Goal: Task Accomplishment & Management: Manage account settings

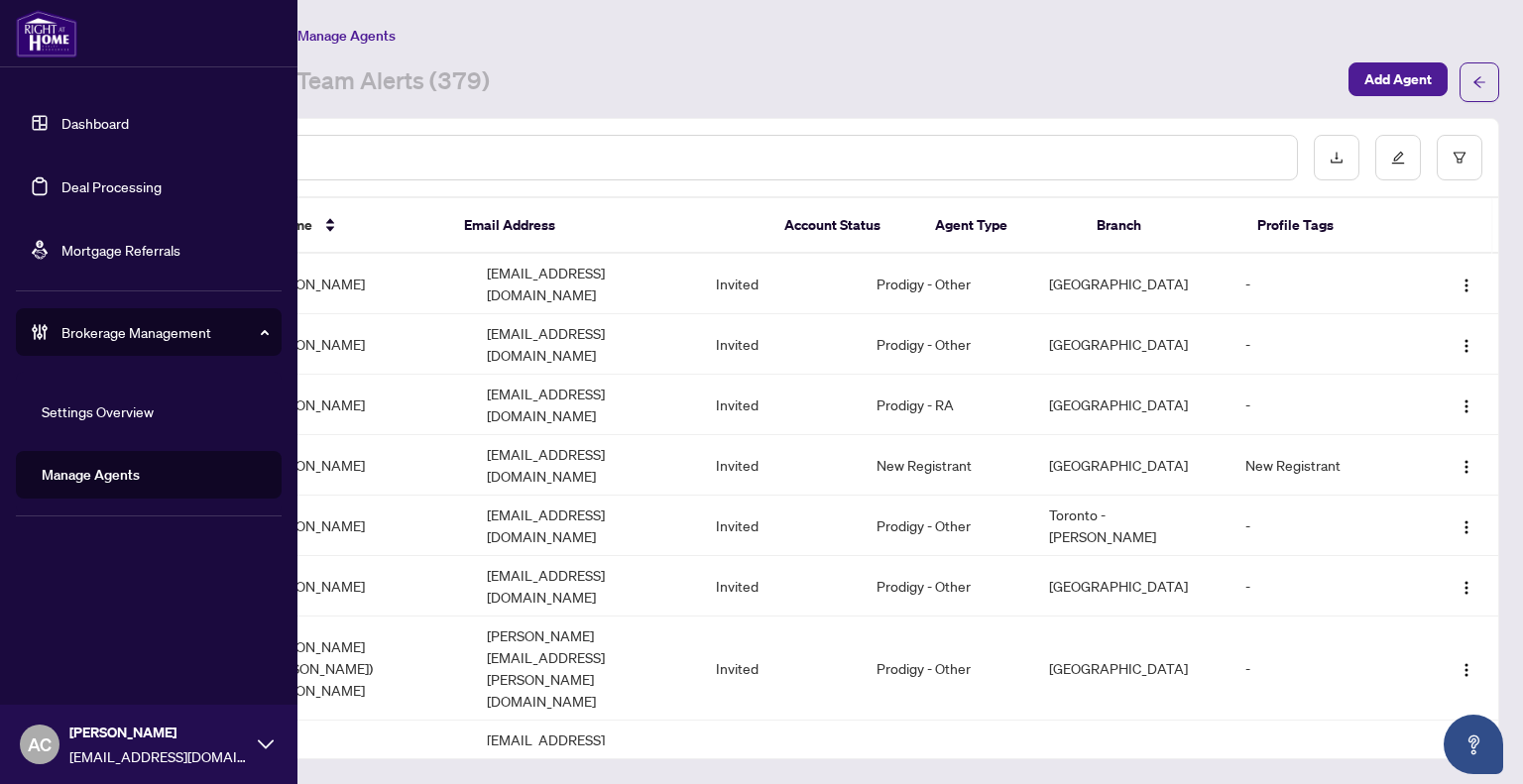
click at [125, 182] on link "Deal Processing" at bounding box center [112, 187] width 100 height 18
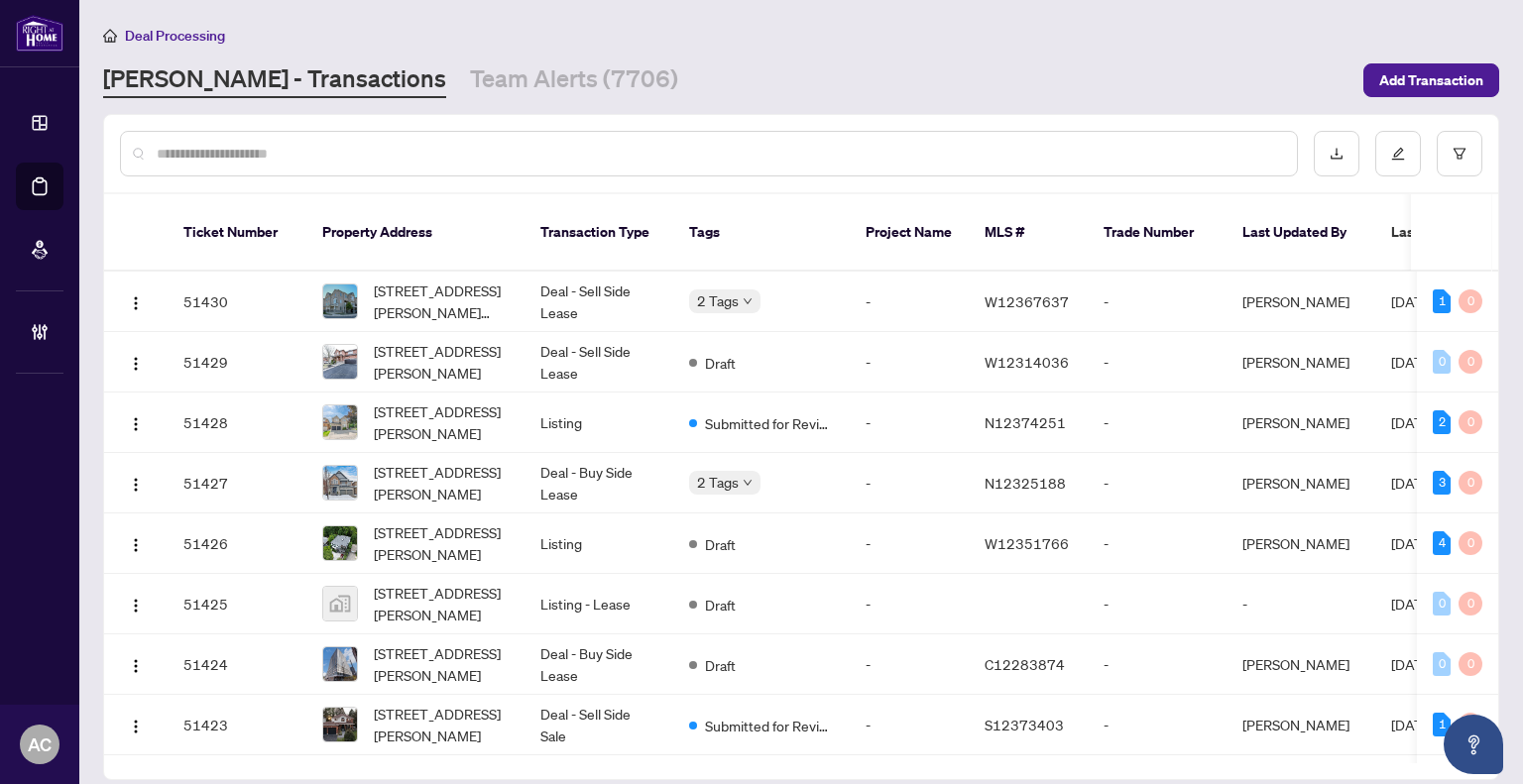
click at [365, 154] on input "text" at bounding box center [719, 154] width 1124 height 22
paste input "**********"
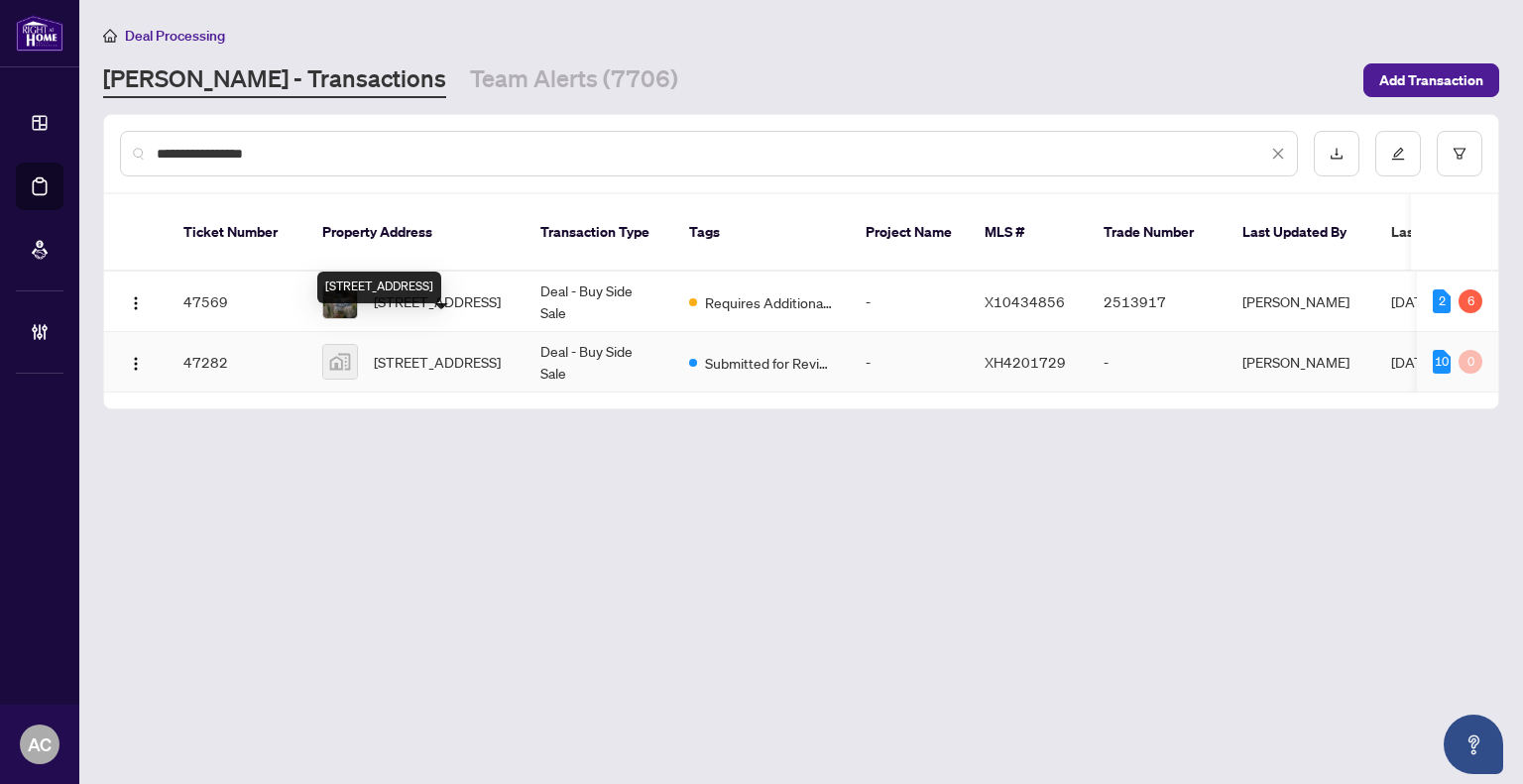
type input "**********"
click at [433, 351] on span "[STREET_ADDRESS]" at bounding box center [437, 362] width 127 height 22
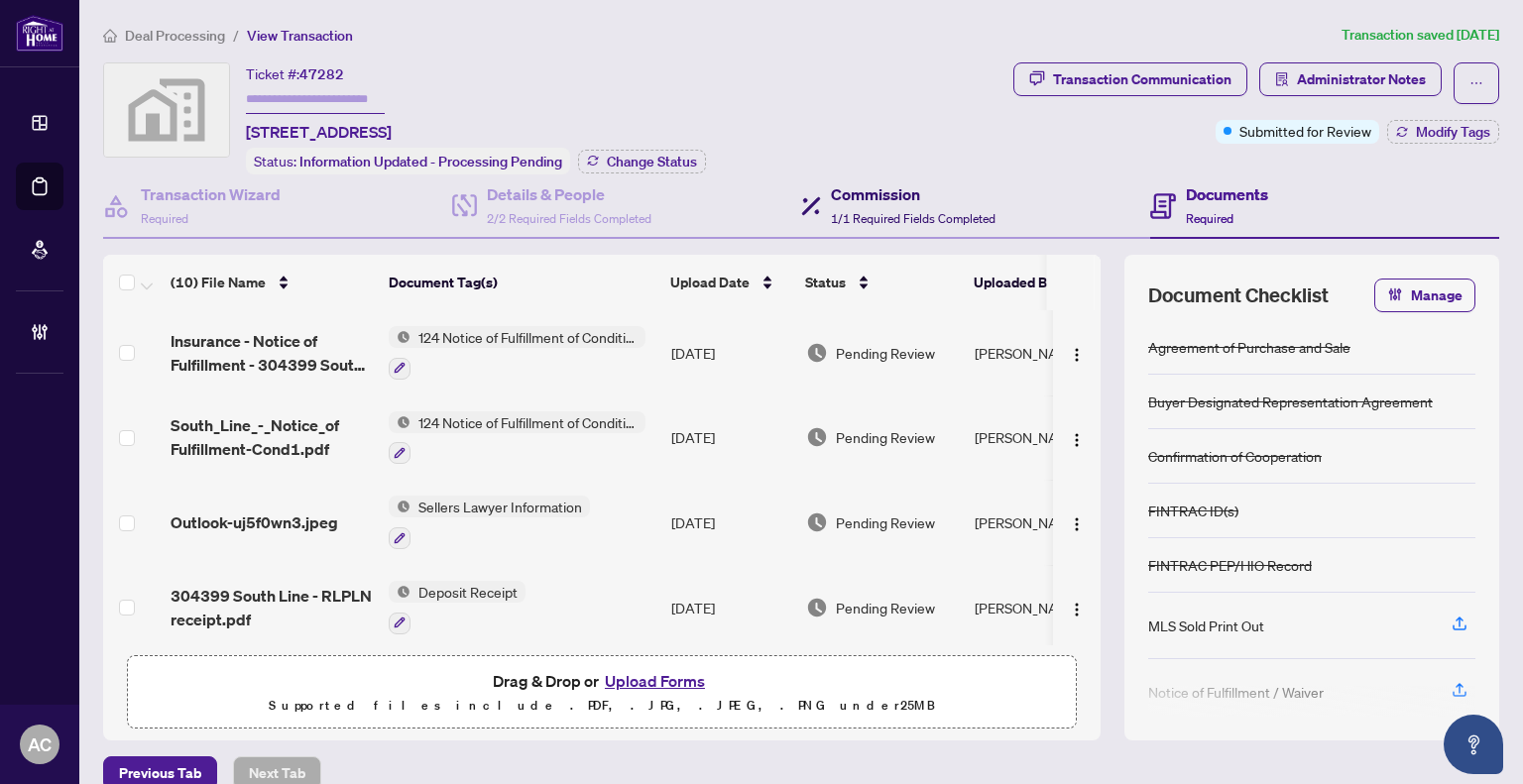
click at [892, 211] on span "1/1 Required Fields Completed" at bounding box center [913, 218] width 165 height 15
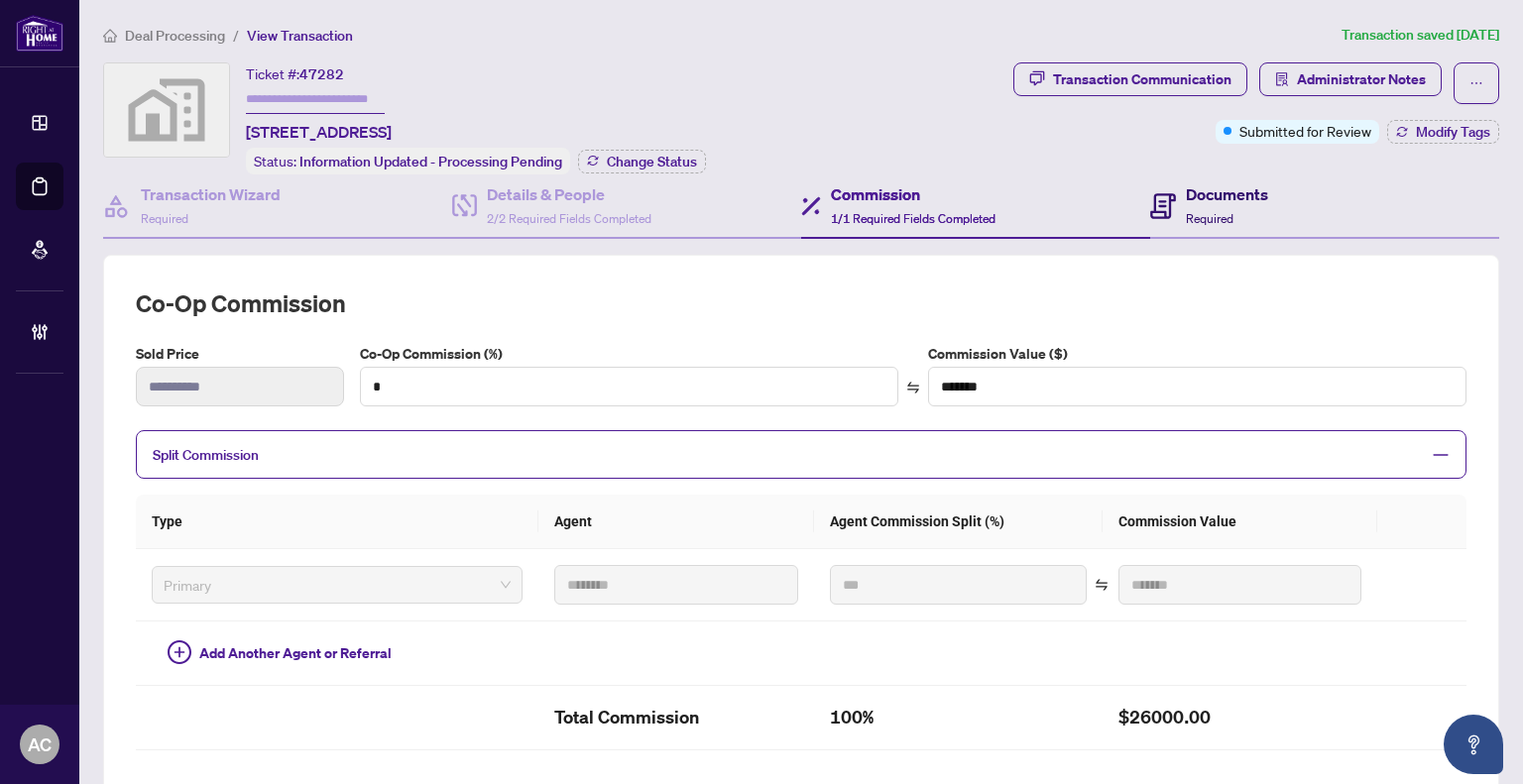
click at [1200, 205] on div "Documents Required" at bounding box center [1227, 206] width 82 height 47
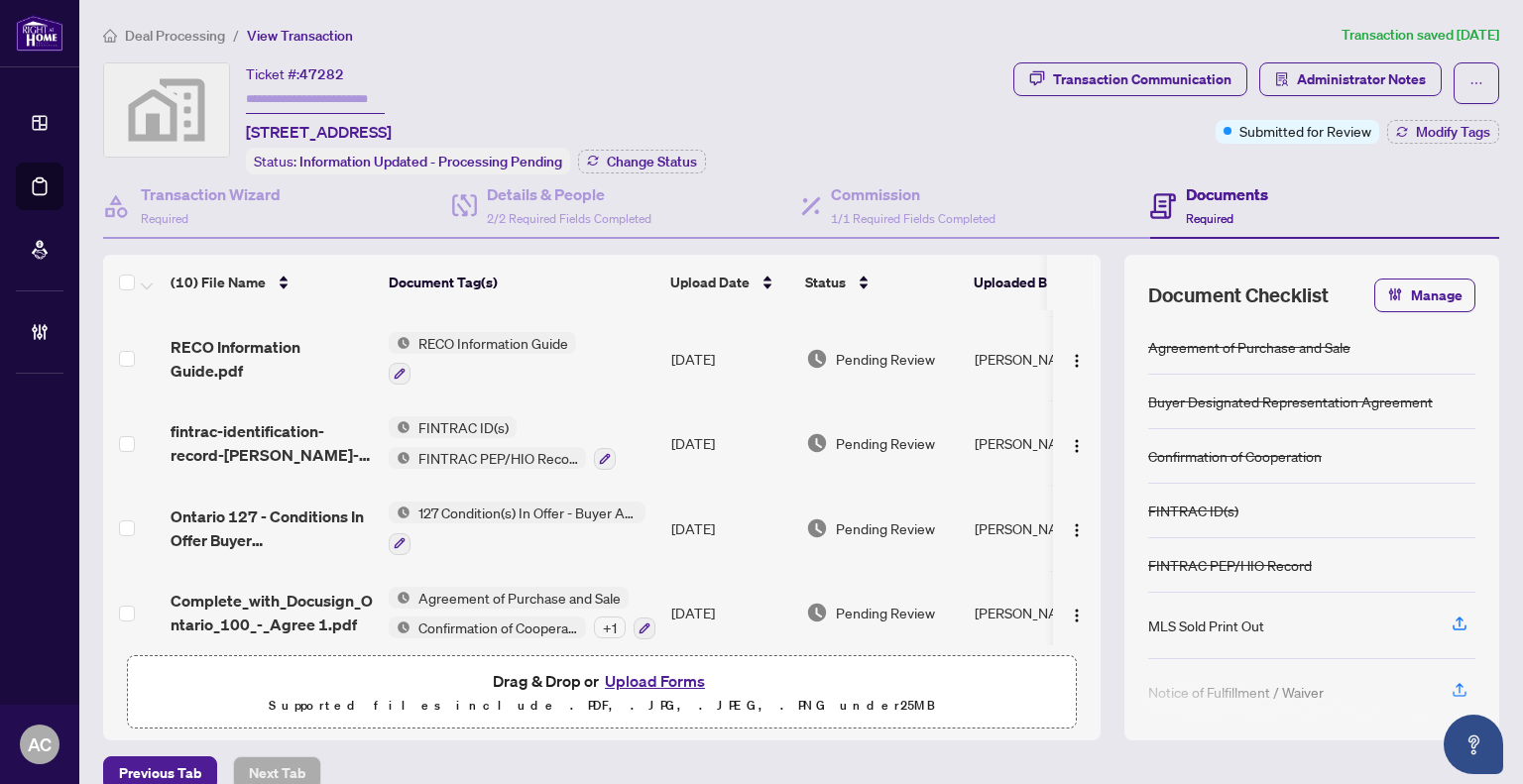
scroll to position [505, 0]
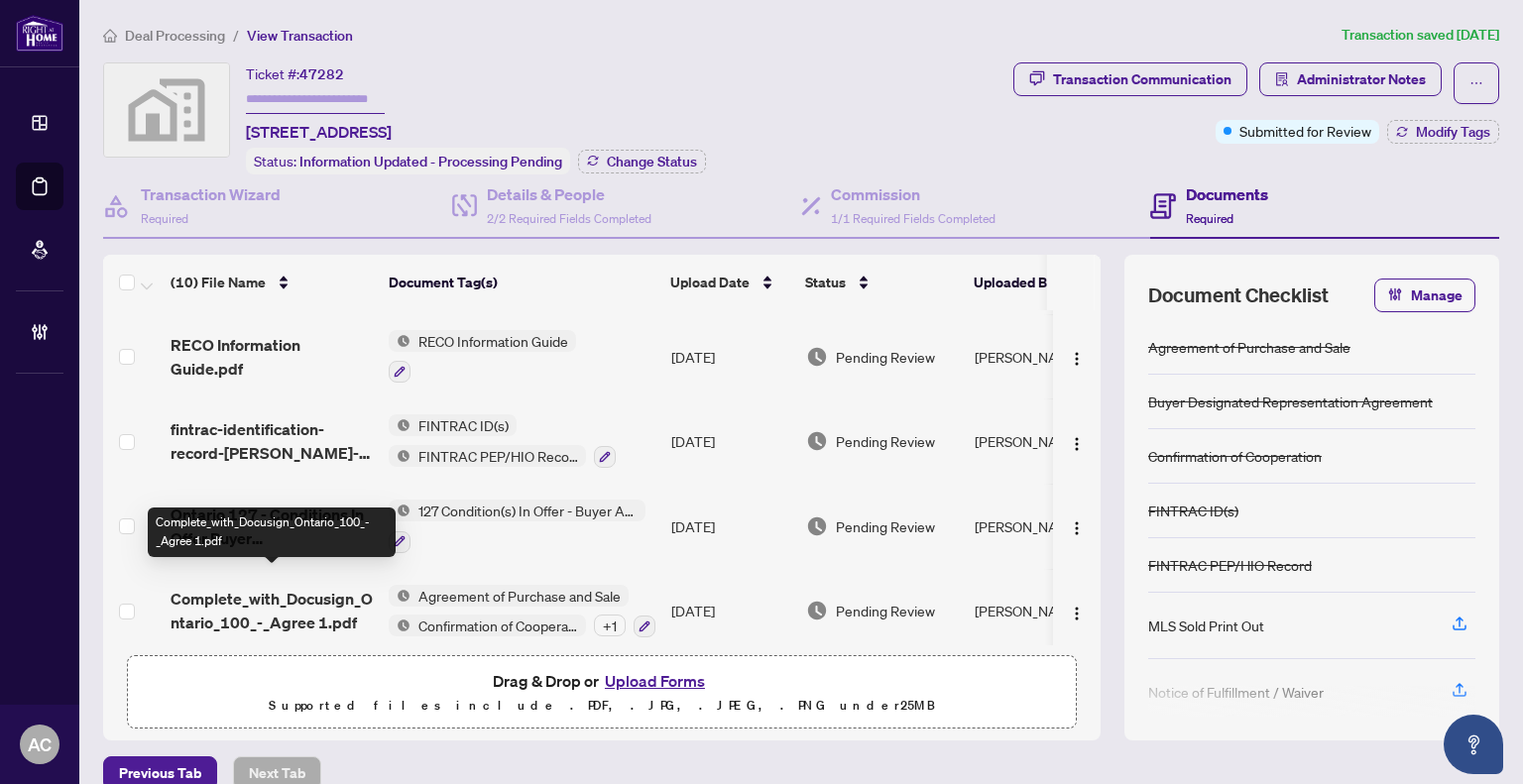
click at [263, 587] on span "Complete_with_Docusign_Ontario_100_-_Agree 1.pdf" at bounding box center [272, 611] width 202 height 48
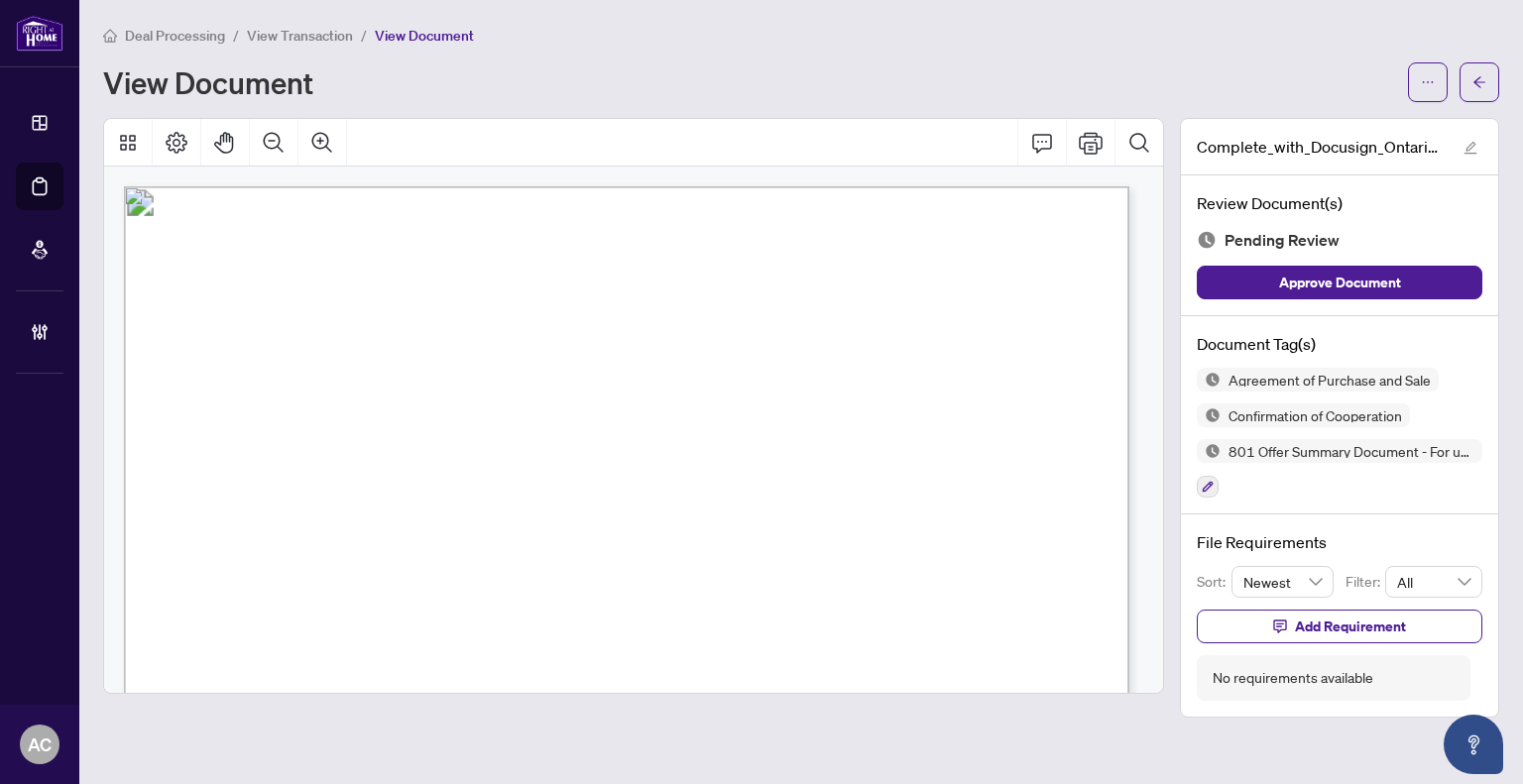
click at [553, 70] on div "View Document" at bounding box center [750, 82] width 1293 height 32
click at [319, 35] on span "View Transaction" at bounding box center [300, 36] width 106 height 18
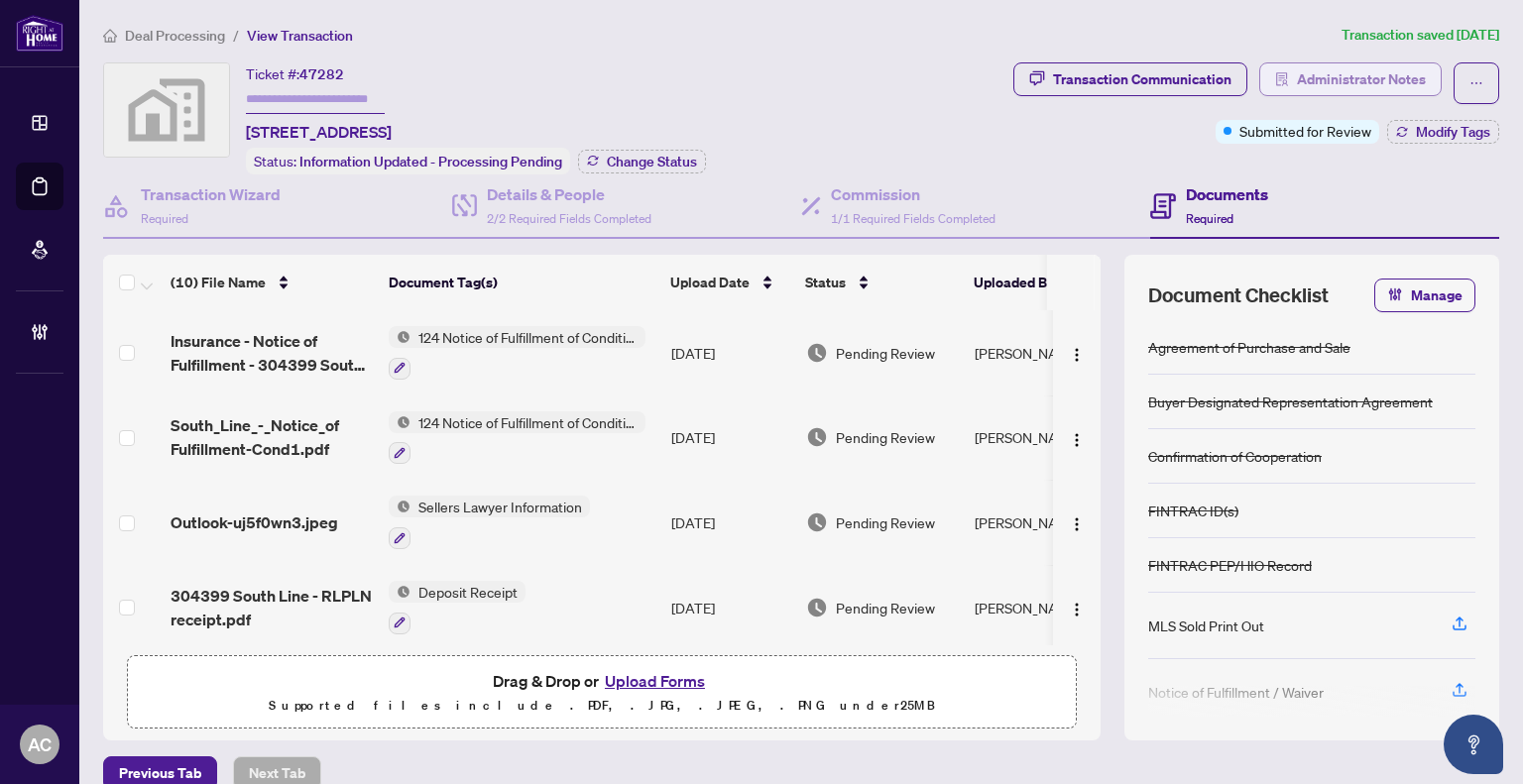
click at [1369, 80] on span "Administrator Notes" at bounding box center [1361, 80] width 129 height 32
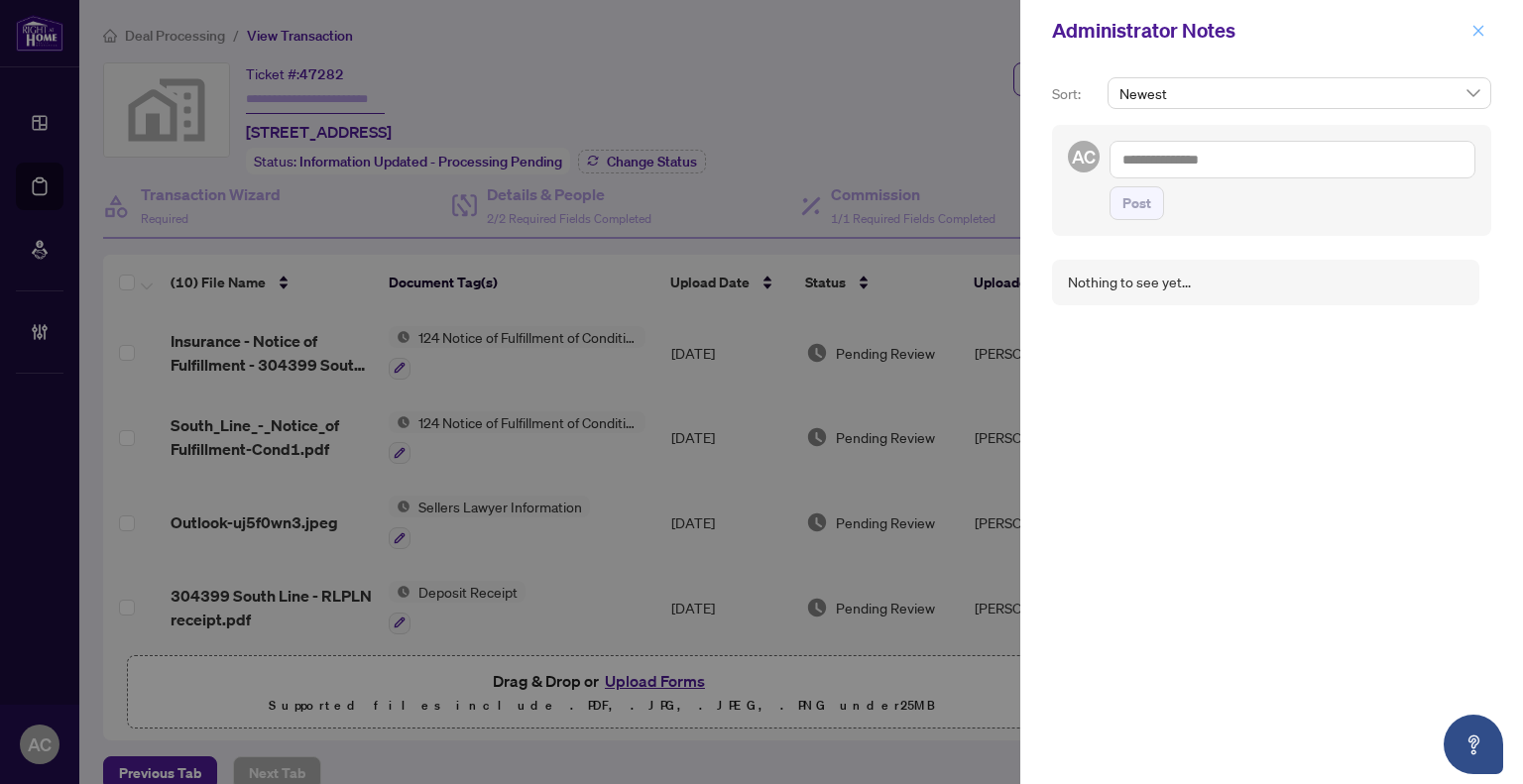
click at [1481, 28] on icon "close" at bounding box center [1479, 30] width 11 height 11
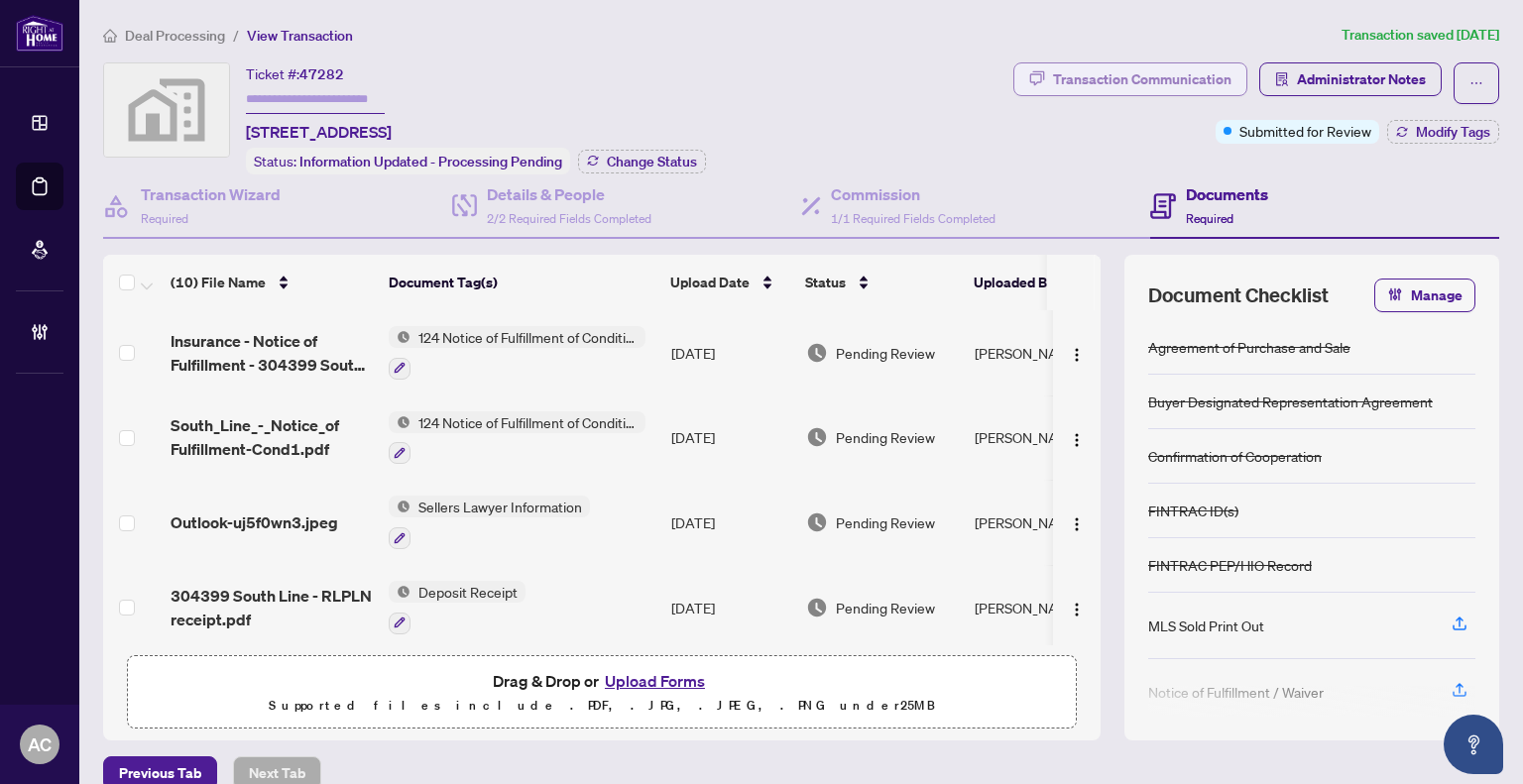
click at [1104, 64] on div "Transaction Communication" at bounding box center [1142, 80] width 179 height 32
type textarea "**********"
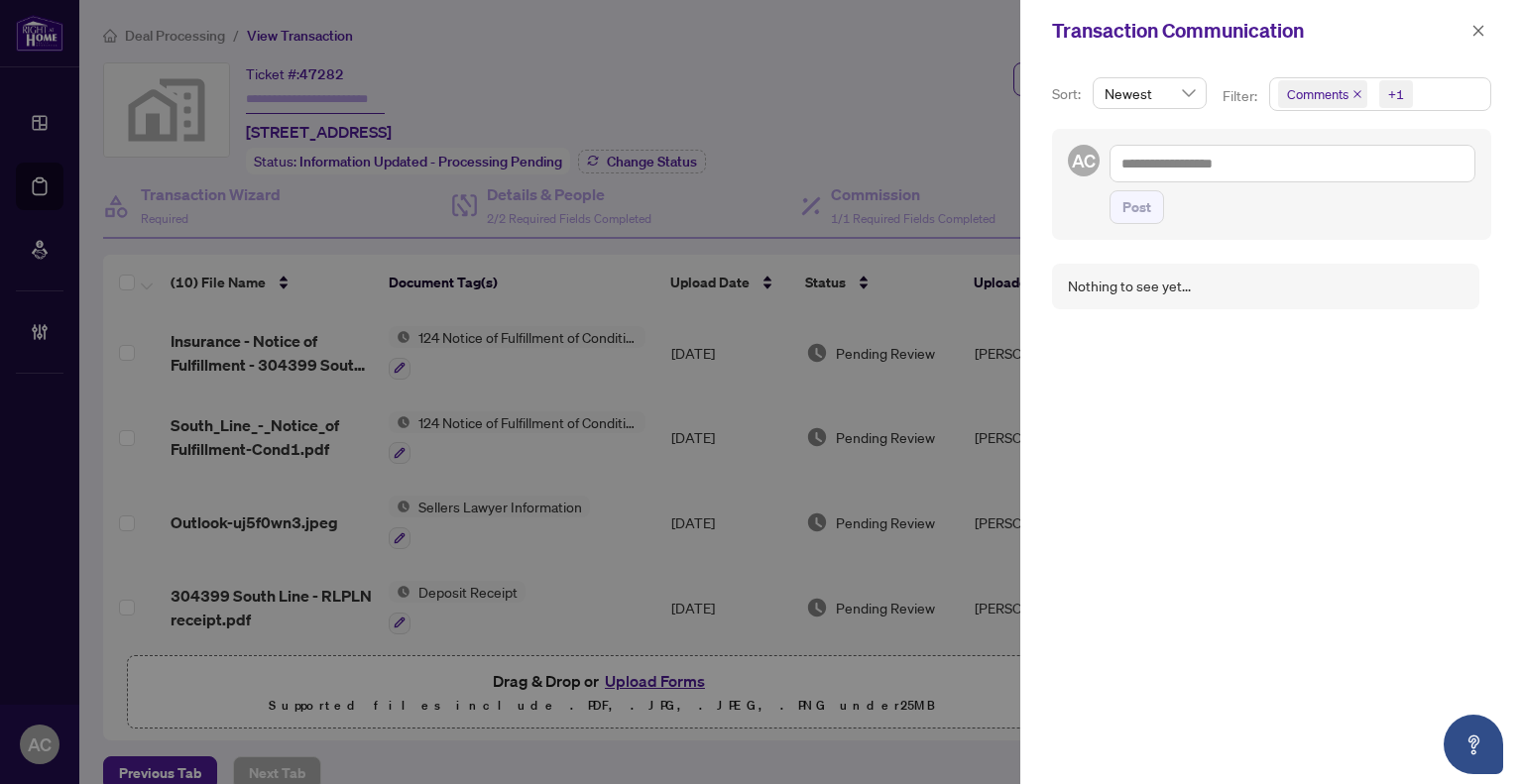
drag, startPoint x: 1476, startPoint y: 22, endPoint x: 1236, endPoint y: 6, distance: 240.5
click at [1475, 23] on span "button" at bounding box center [1479, 31] width 14 height 32
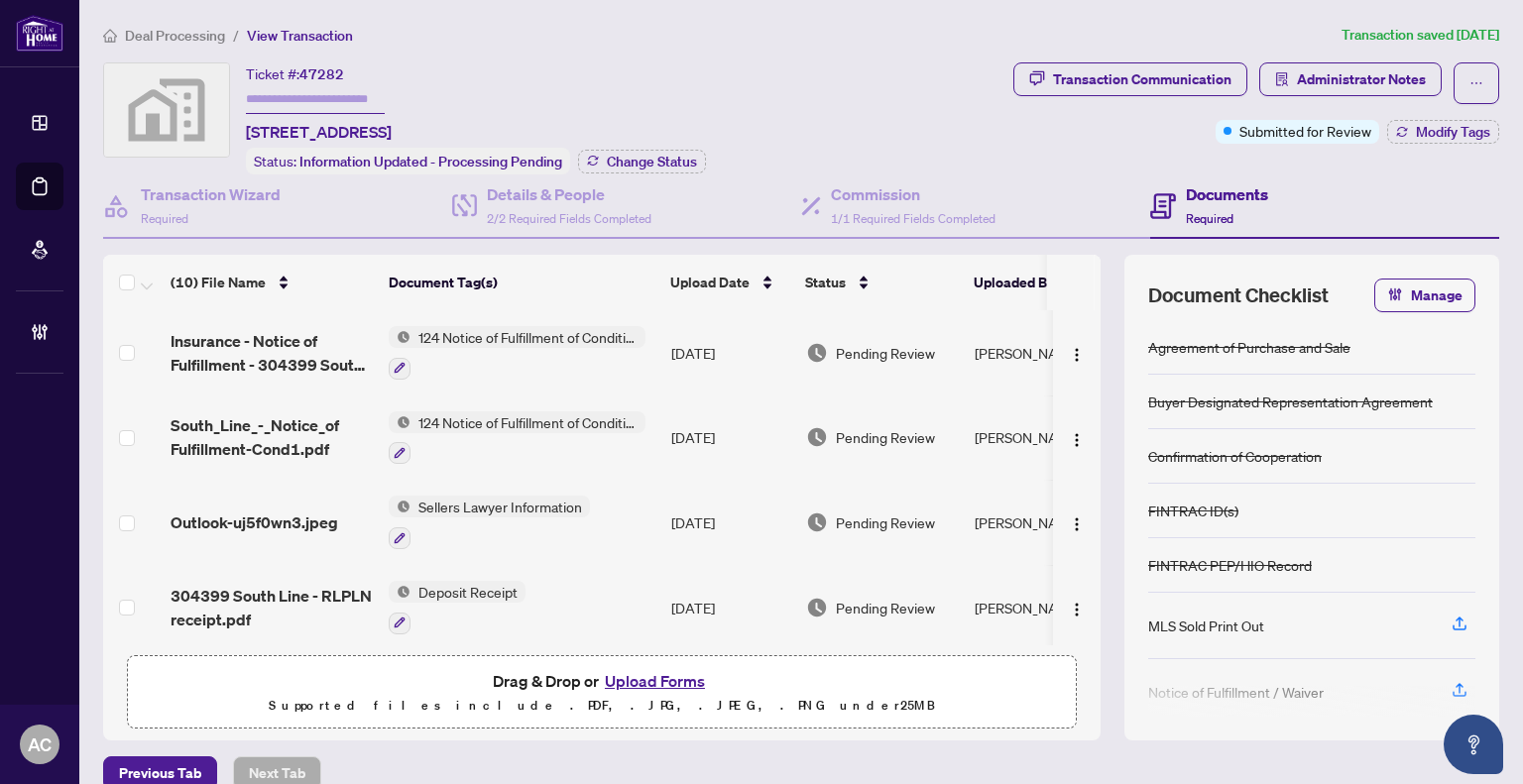
click at [163, 34] on span "Deal Processing" at bounding box center [175, 36] width 100 height 18
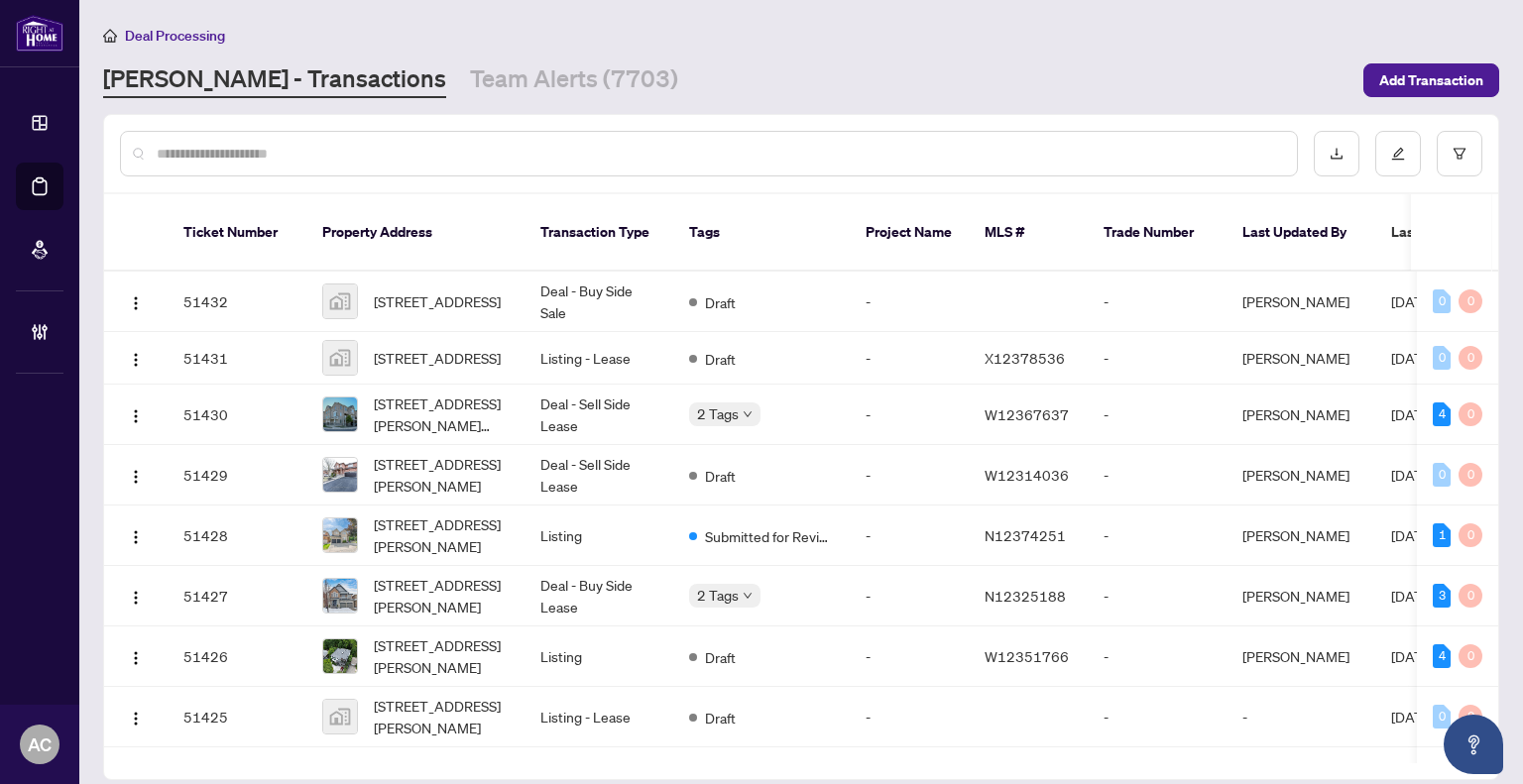
click at [374, 132] on div at bounding box center [709, 154] width 1178 height 46
click at [357, 157] on input "text" at bounding box center [719, 154] width 1124 height 22
paste input "**********"
type input "**********"
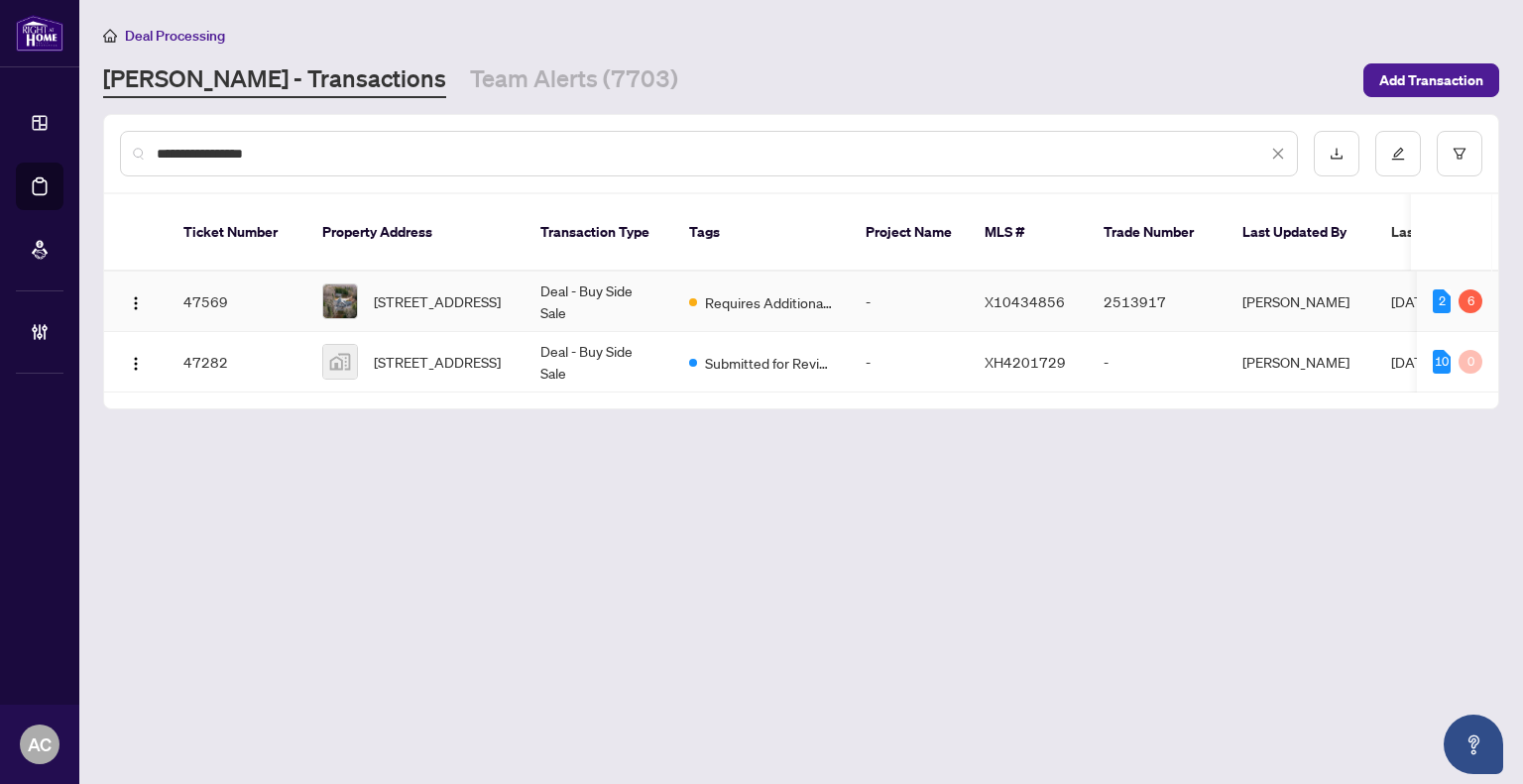
click at [610, 293] on td "Deal - Buy Side Sale" at bounding box center [599, 302] width 149 height 61
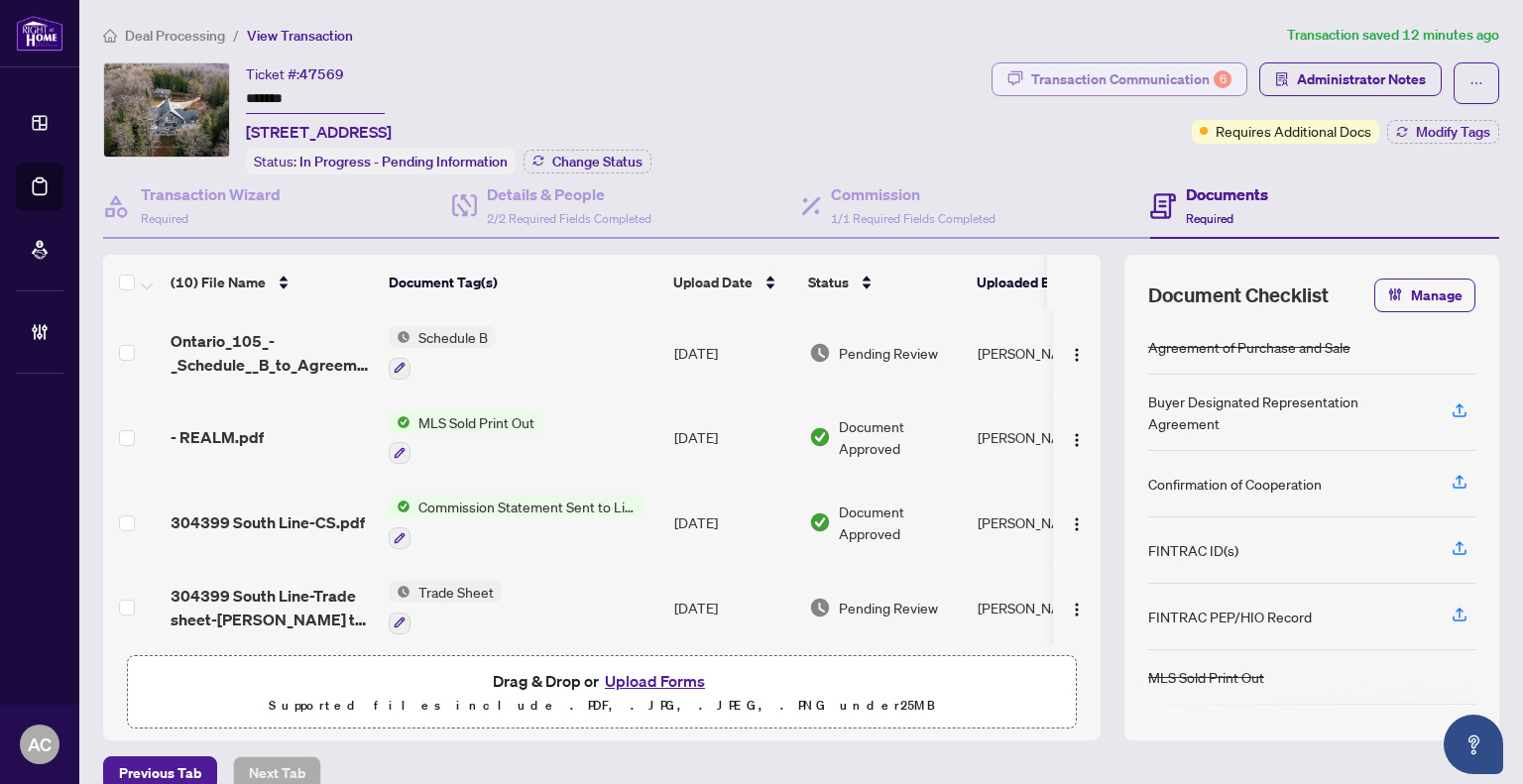
click at [1115, 81] on div "Transaction Communication 6" at bounding box center [1131, 80] width 200 height 32
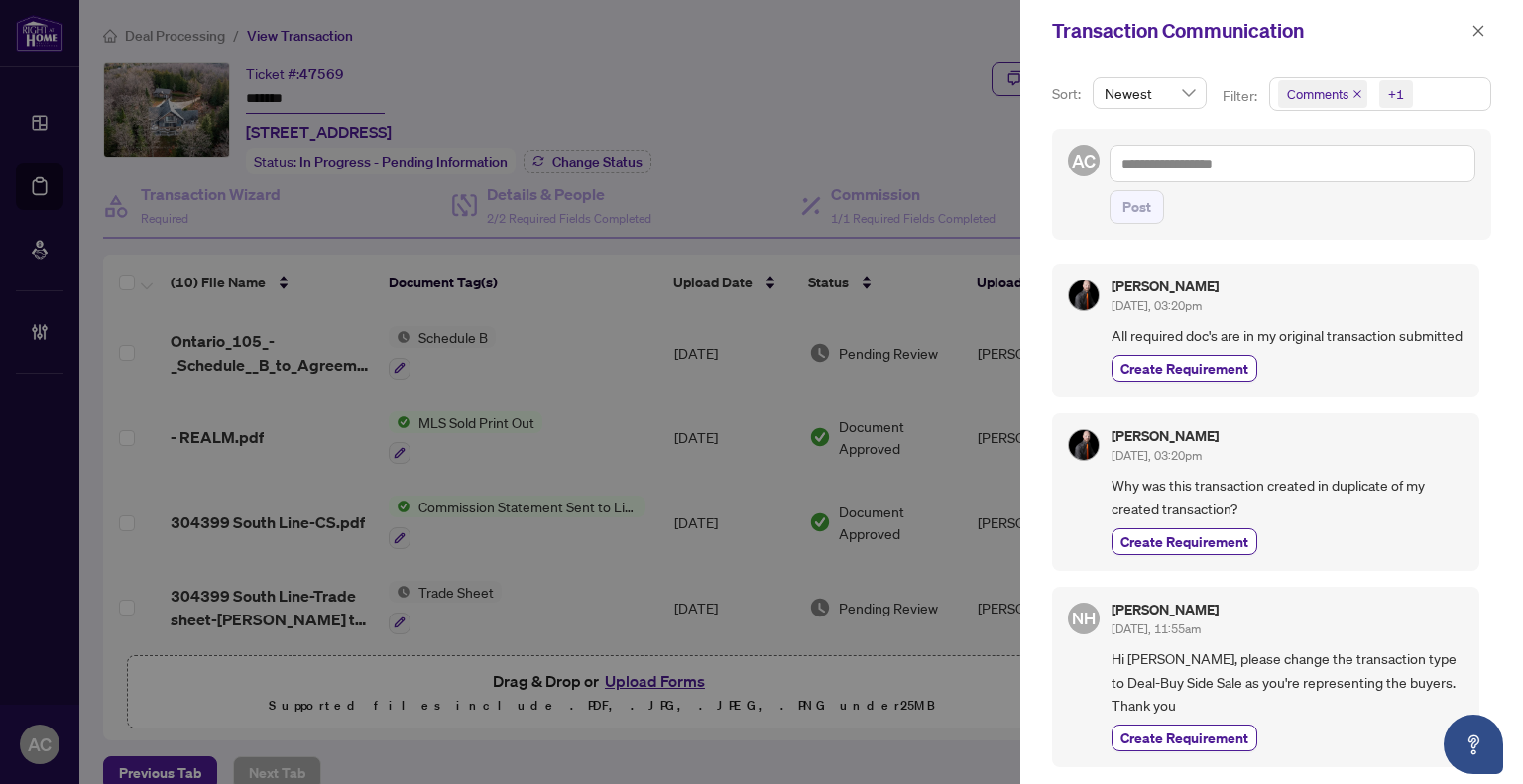
click at [857, 97] on div at bounding box center [762, 392] width 1523 height 784
click at [1481, 24] on icon "close" at bounding box center [1479, 31] width 14 height 14
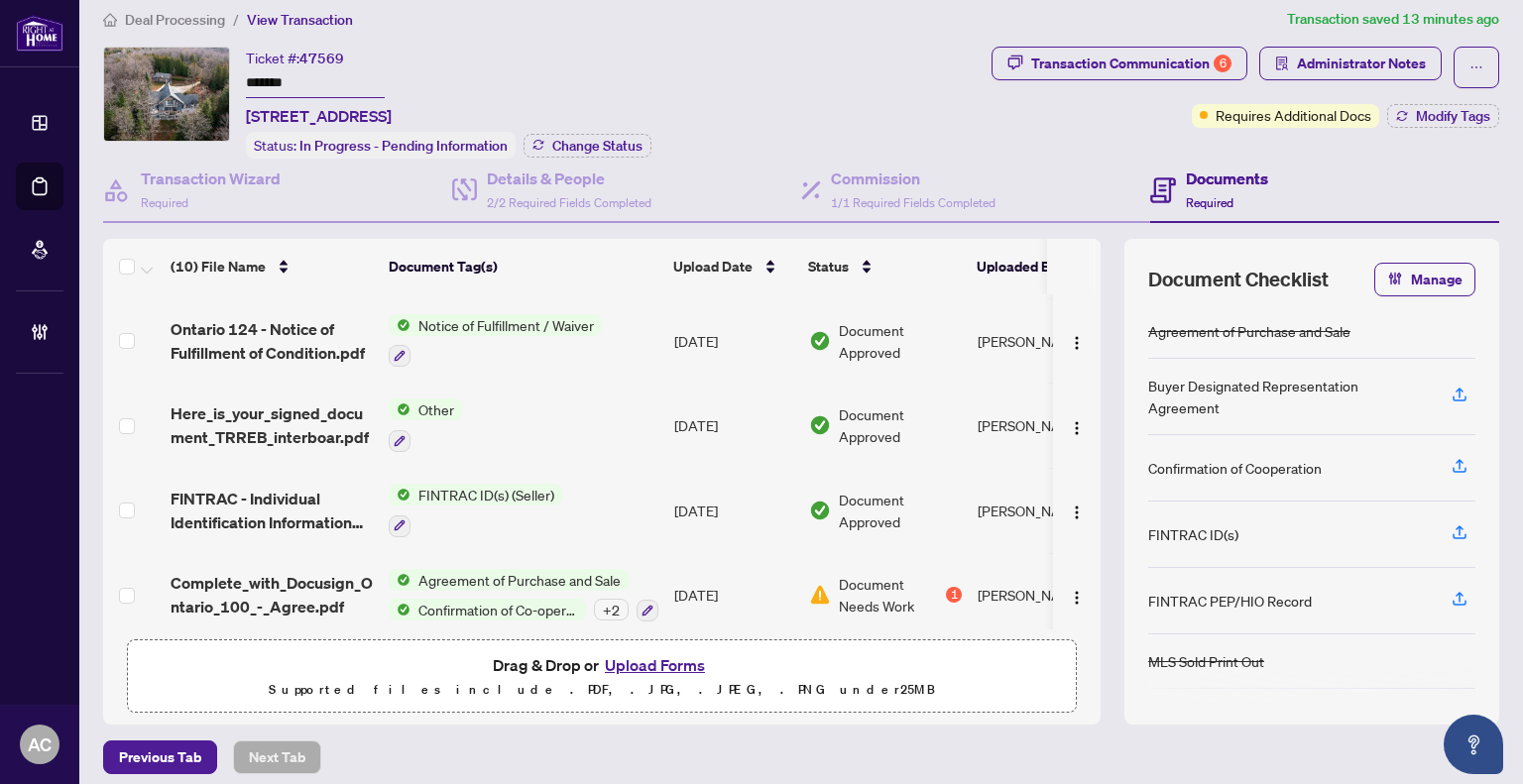
scroll to position [24, 0]
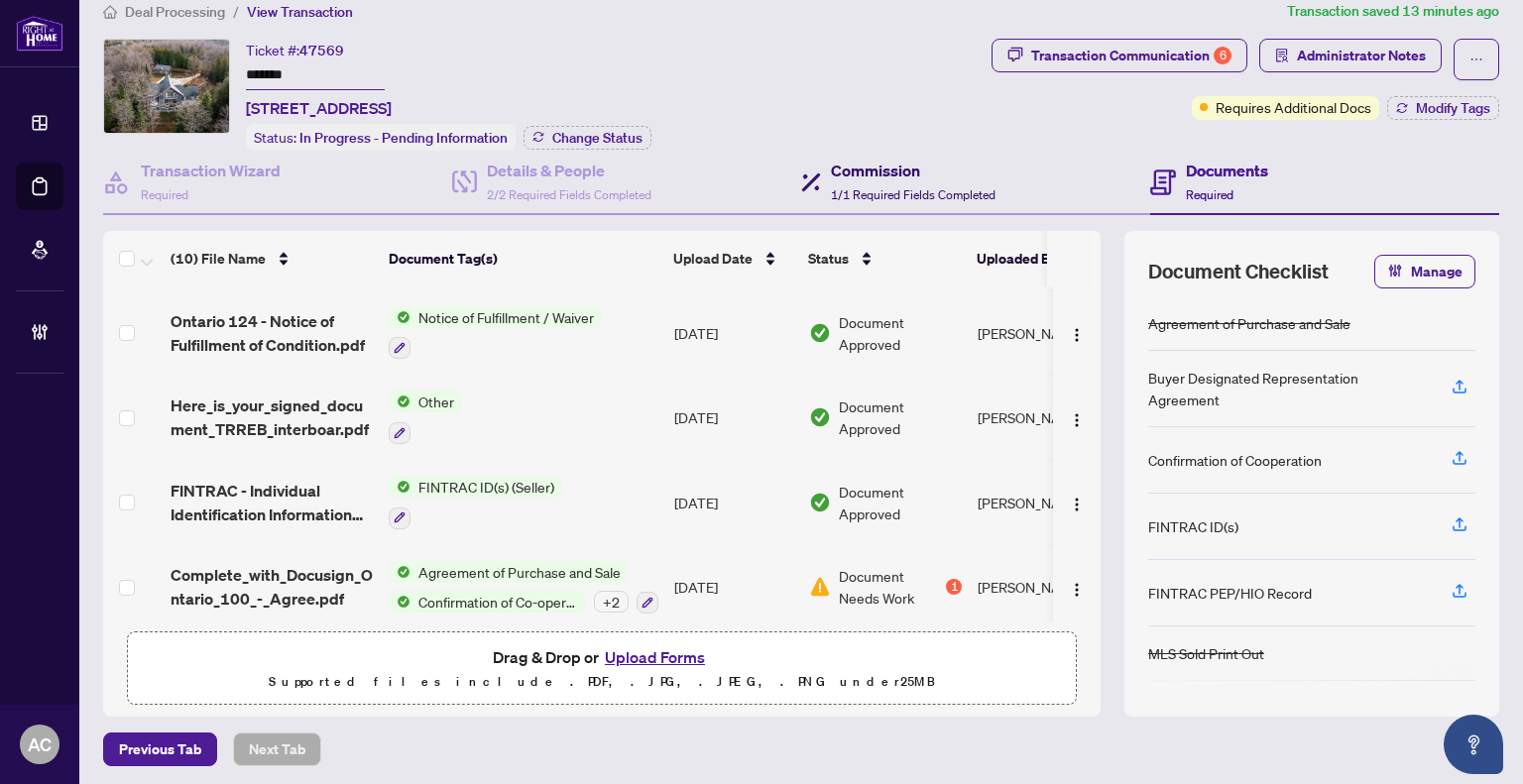
click at [932, 197] on div "Commission 1/1 Required Fields Completed" at bounding box center [913, 182] width 165 height 47
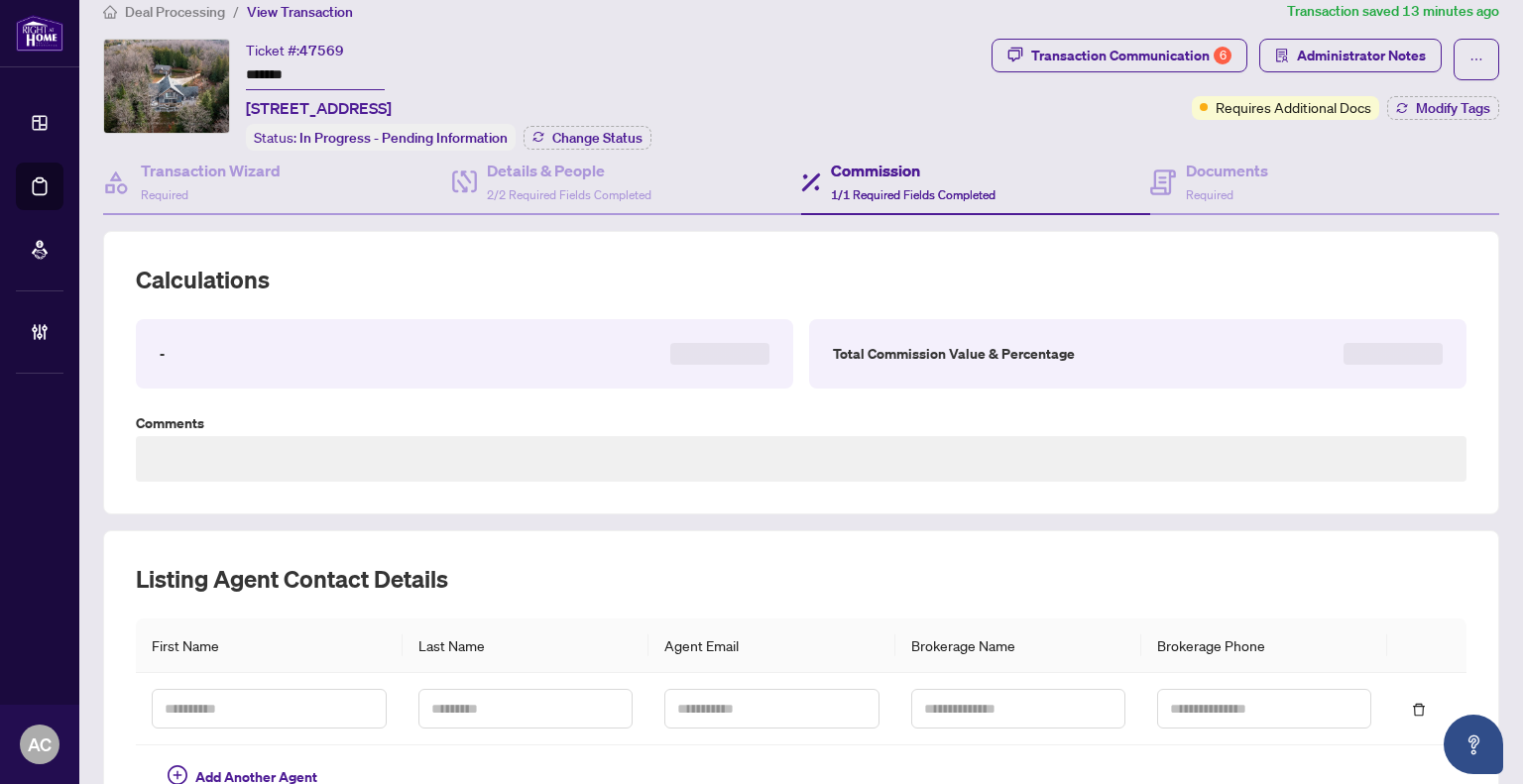
type textarea "**********"
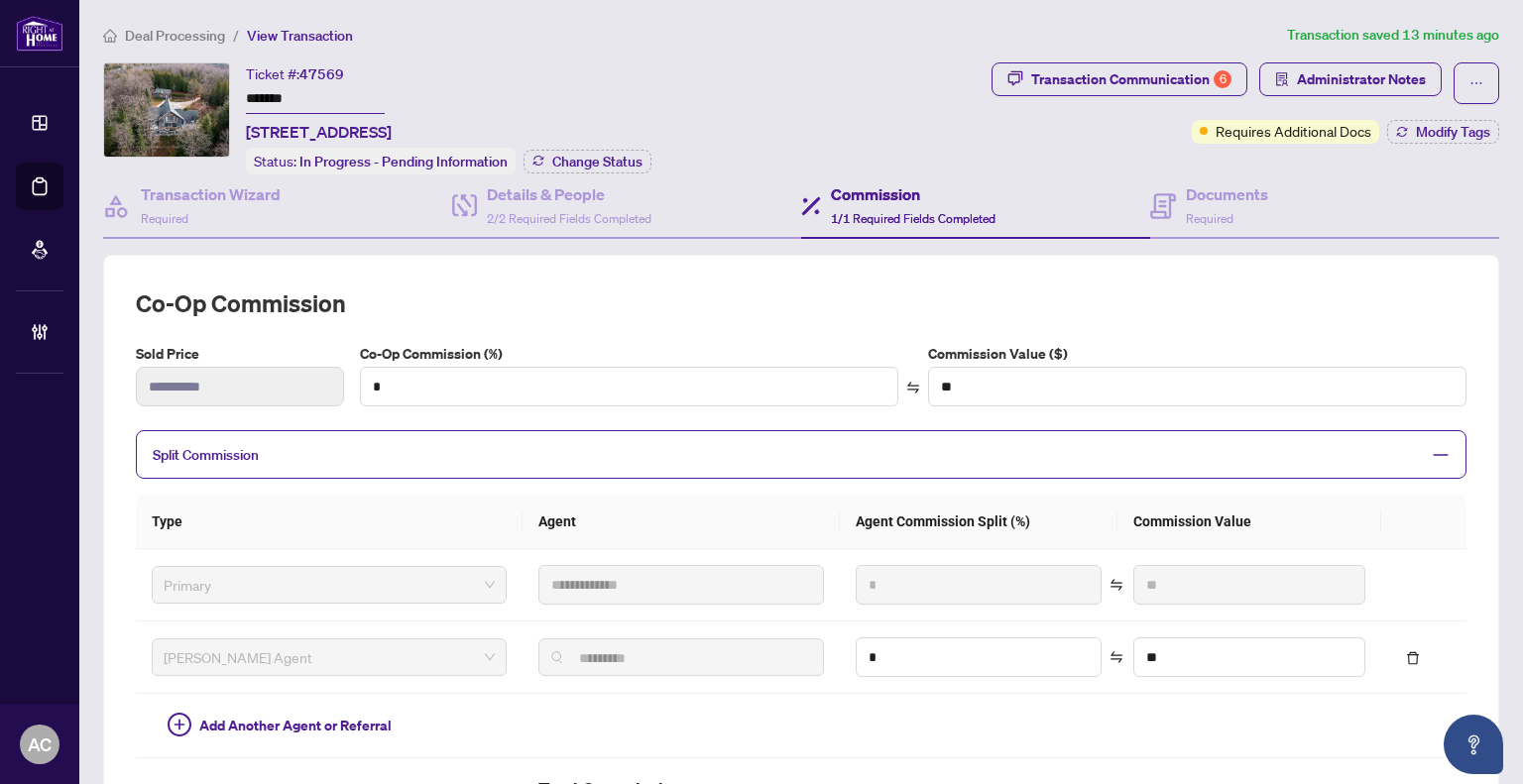
drag, startPoint x: 309, startPoint y: 90, endPoint x: 246, endPoint y: 90, distance: 63.0
click at [246, 90] on input "*******" at bounding box center [315, 99] width 139 height 29
click at [1315, 83] on span "Administrator Notes" at bounding box center [1361, 80] width 129 height 32
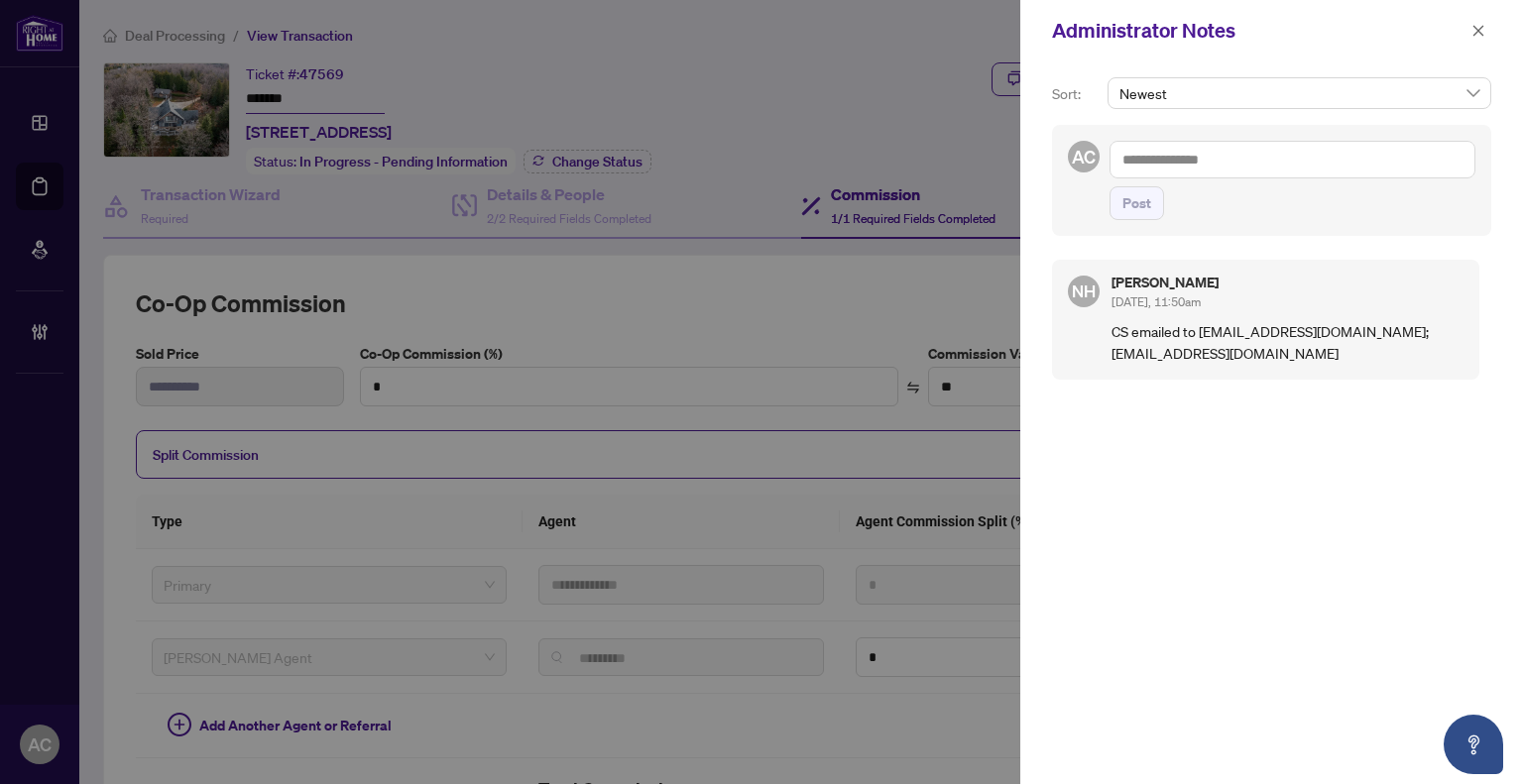
click at [1164, 152] on textarea at bounding box center [1293, 160] width 366 height 38
type textarea "**********"
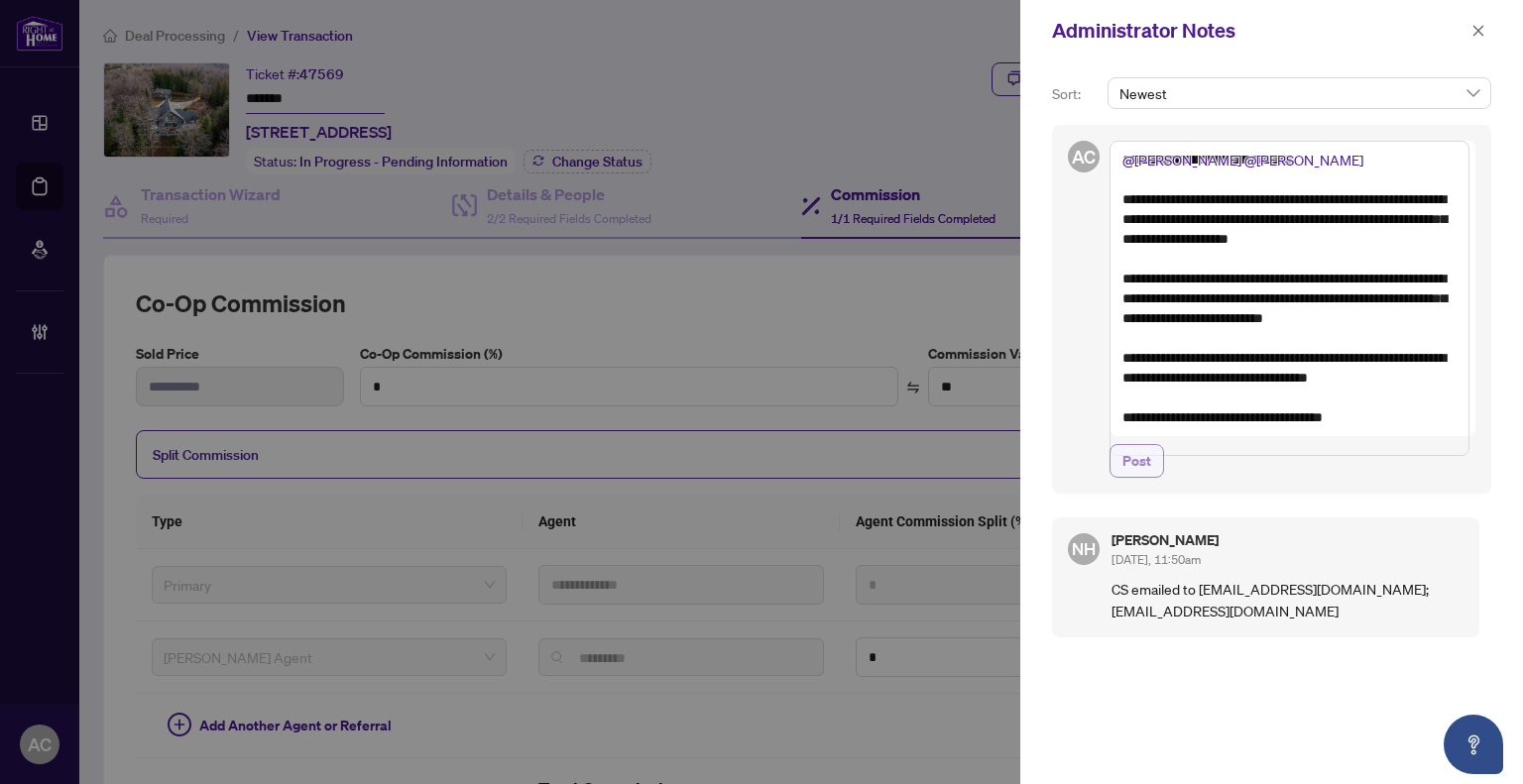
type textarea "**********"
click at [1148, 476] on span "Post" at bounding box center [1136, 461] width 29 height 32
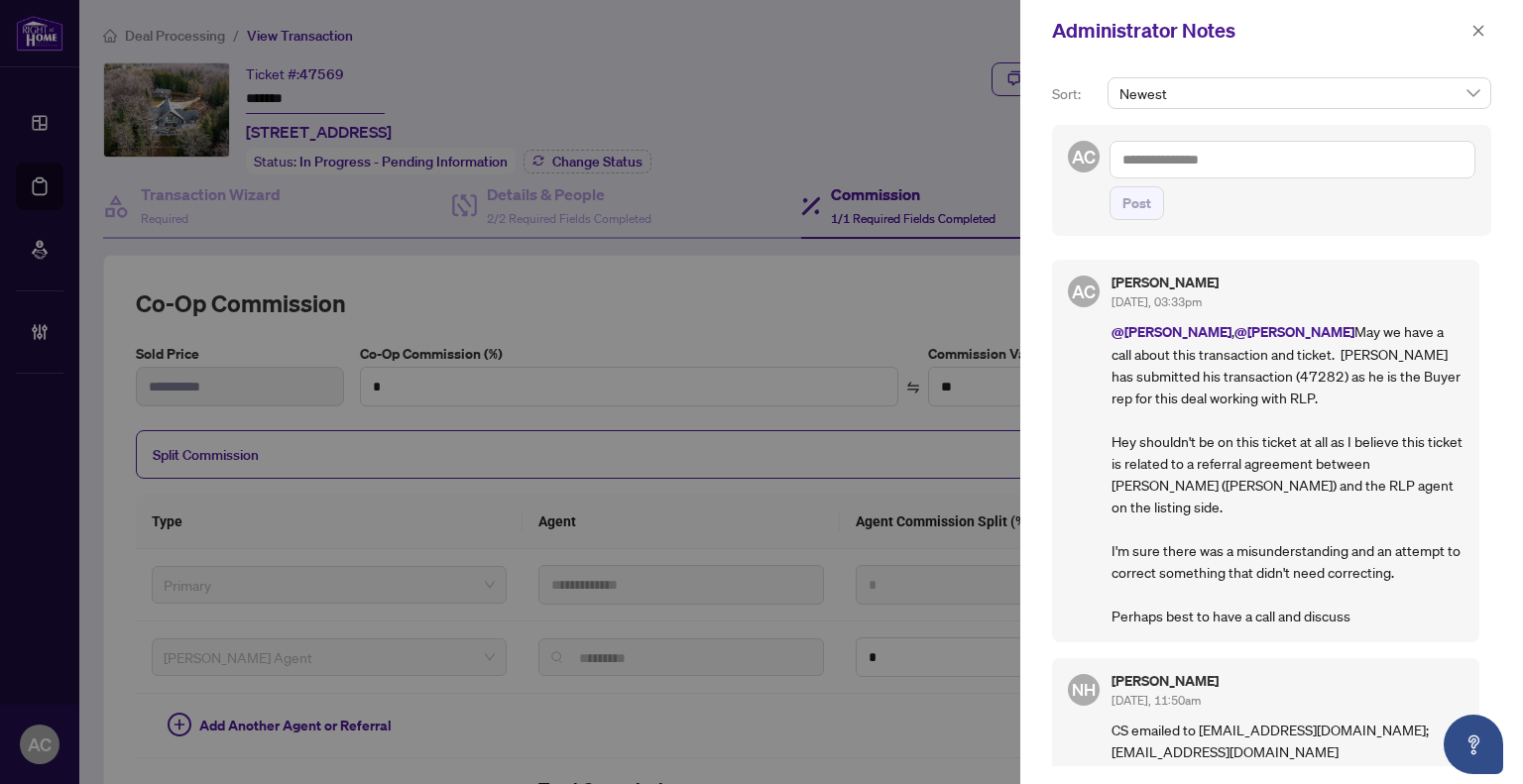
drag, startPoint x: 1476, startPoint y: 38, endPoint x: 1428, endPoint y: 43, distance: 48.3
click at [1472, 39] on span "button" at bounding box center [1479, 31] width 14 height 32
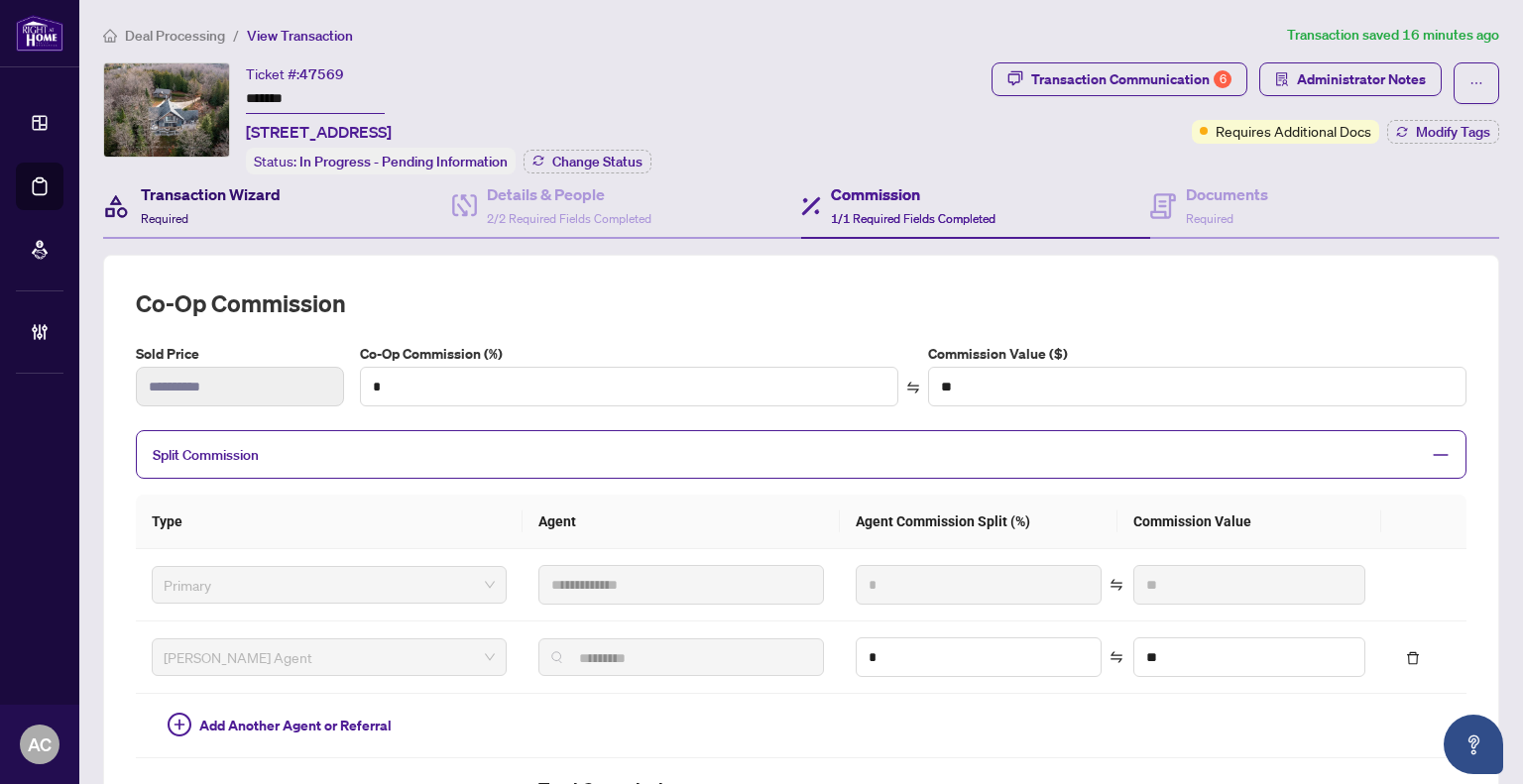
click at [195, 224] on div "Transaction Wizard Required" at bounding box center [211, 206] width 140 height 47
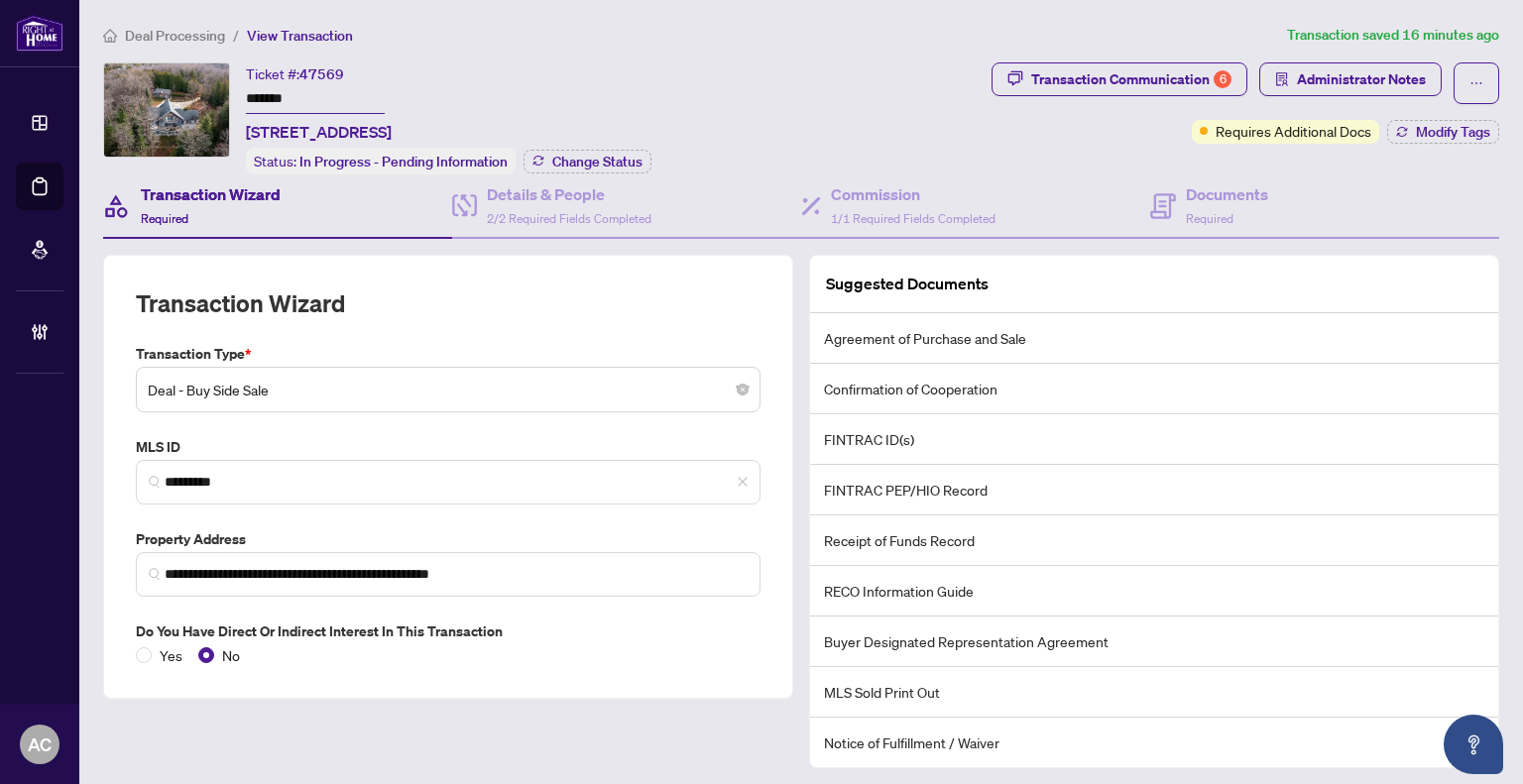
click at [302, 392] on span "Deal - Buy Side Sale" at bounding box center [448, 390] width 601 height 38
click at [387, 328] on div "Transaction Wizard" at bounding box center [448, 316] width 625 height 56
click at [552, 198] on h4 "Details & People" at bounding box center [569, 195] width 165 height 24
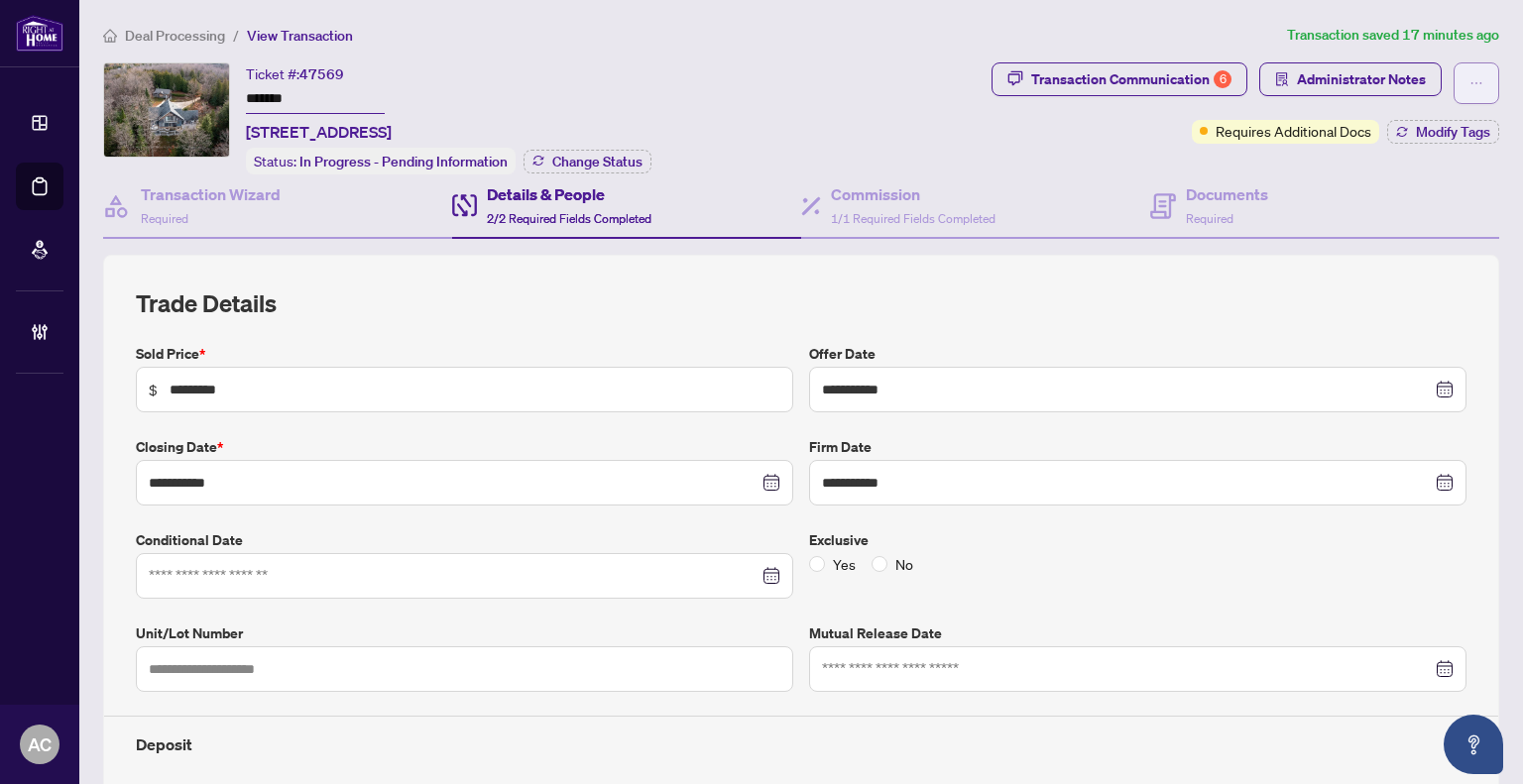
click at [1454, 81] on button "button" at bounding box center [1477, 84] width 46 height 42
click at [1416, 125] on span "Transaction Permissions" at bounding box center [1393, 127] width 152 height 22
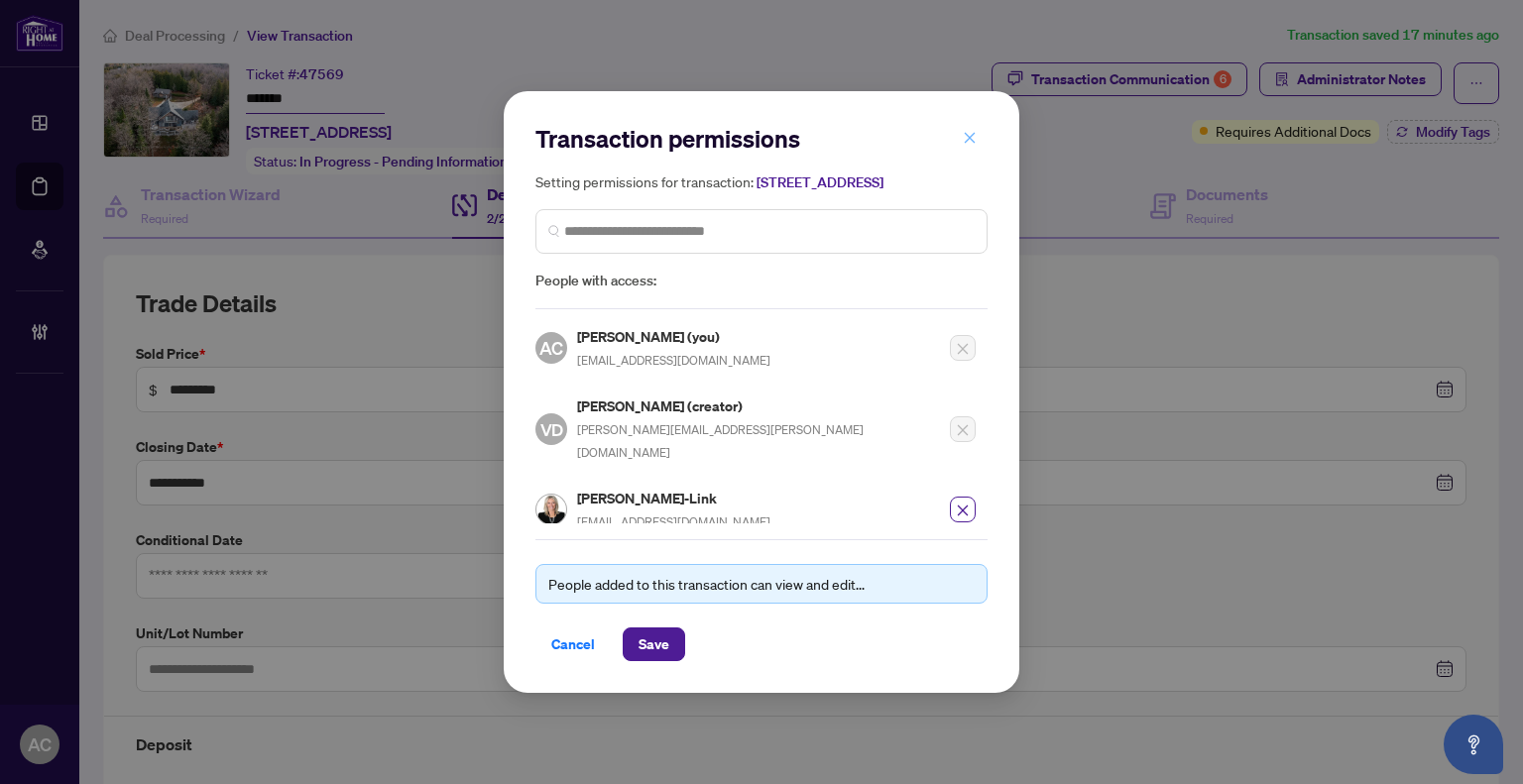
click at [971, 132] on icon "close" at bounding box center [970, 137] width 11 height 11
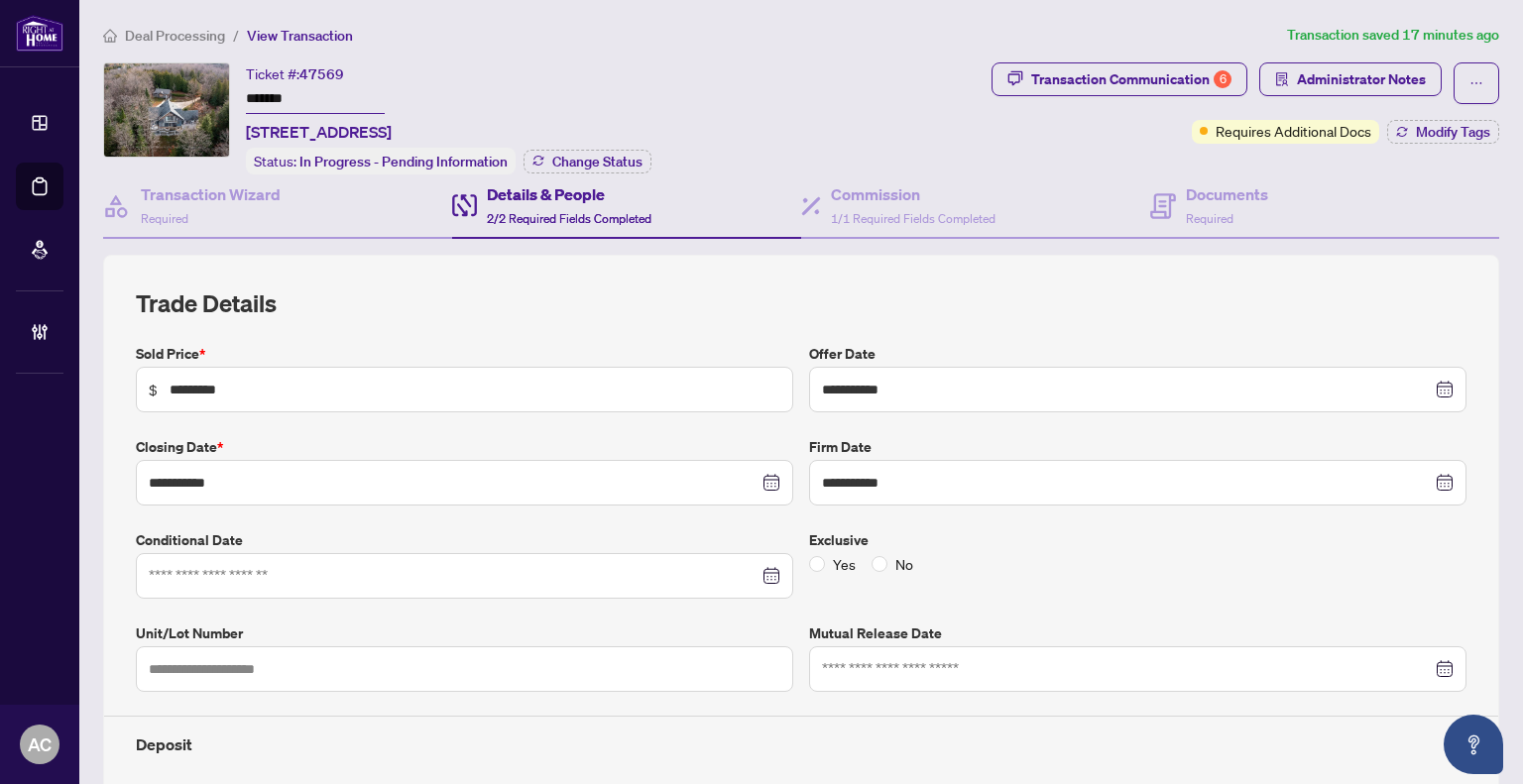
drag, startPoint x: 955, startPoint y: 134, endPoint x: 888, endPoint y: 109, distance: 71.5
click at [944, 134] on div "Ticket #: 47569 ******* [STREET_ADDRESS] Status: In Progress - Pending Informat…" at bounding box center [543, 119] width 880 height 112
click at [739, 39] on ol "Deal Processing / View Transaction" at bounding box center [691, 35] width 1176 height 23
click at [266, 205] on div "Transaction Wizard Required" at bounding box center [211, 206] width 140 height 47
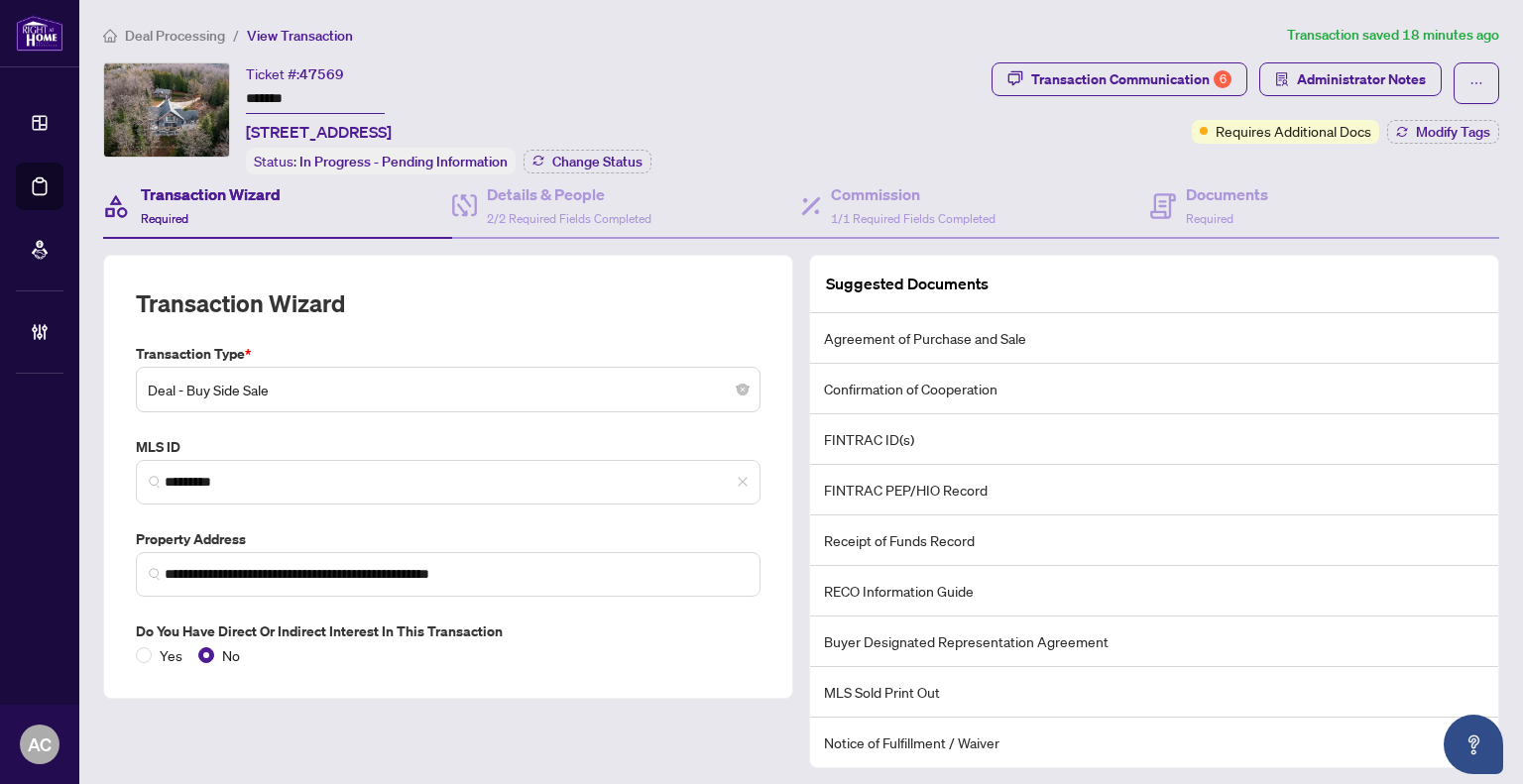
click at [329, 395] on span "Deal - Buy Side Sale" at bounding box center [448, 390] width 601 height 38
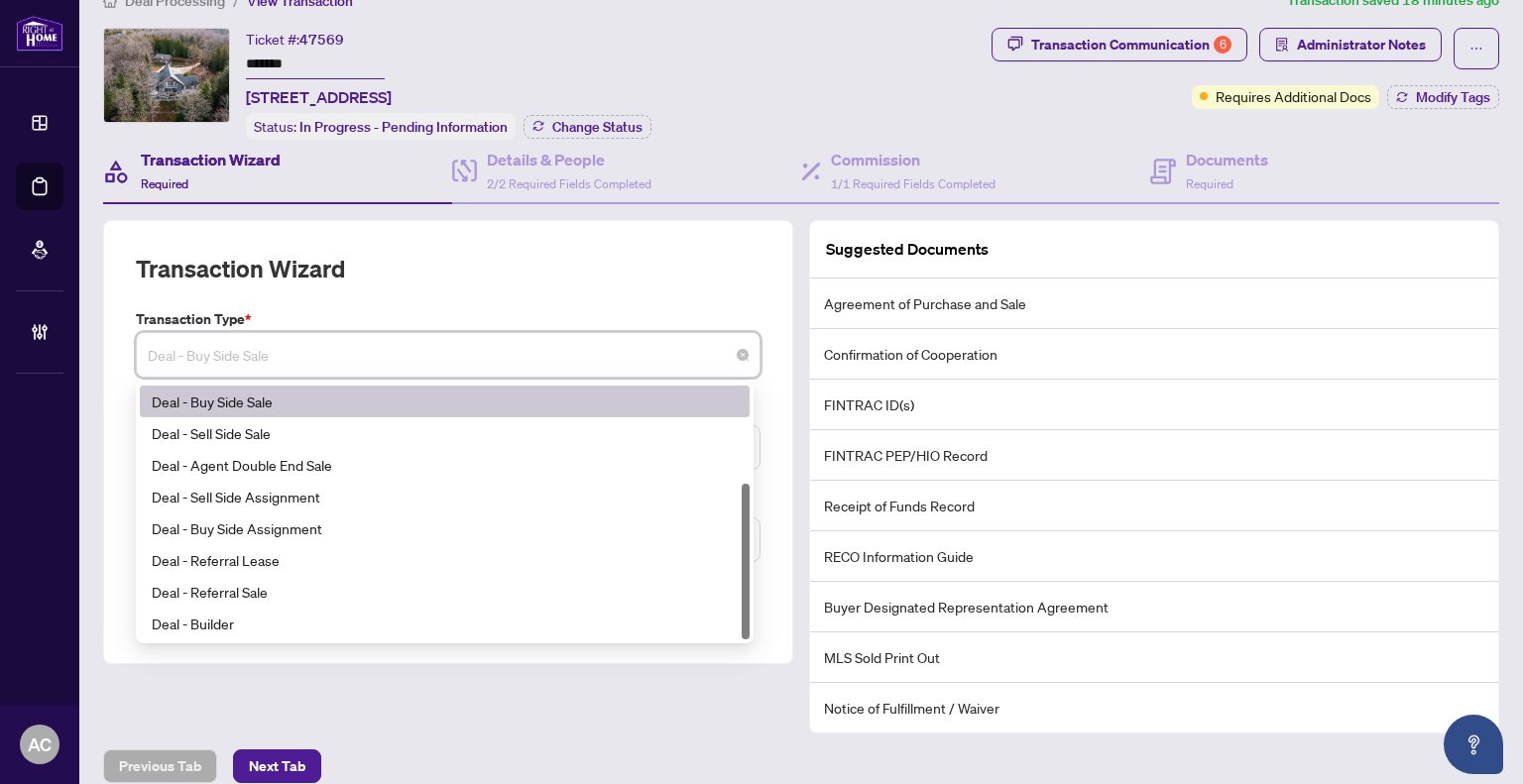
scroll to position [50, 0]
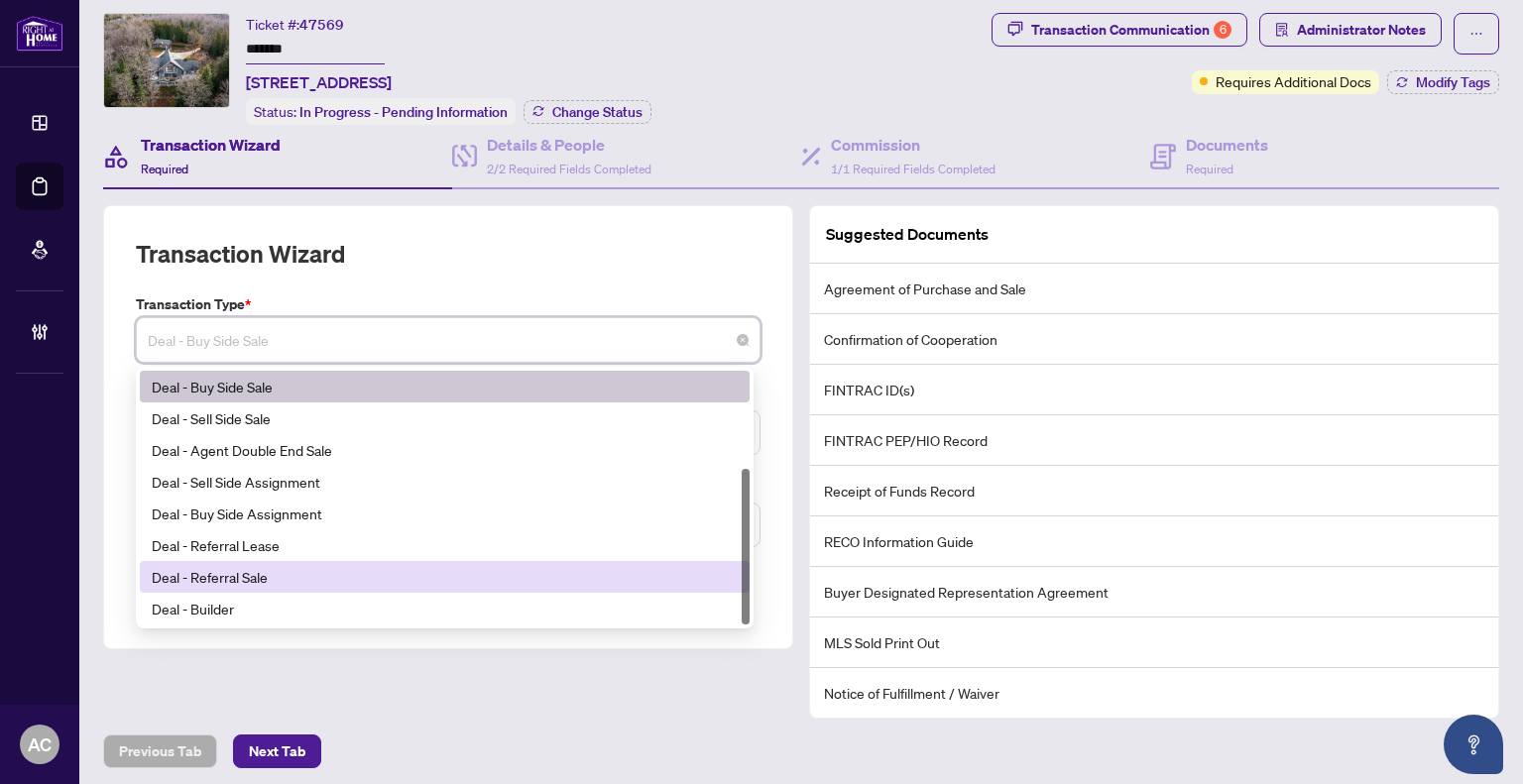
click at [257, 569] on div "Deal - Referral Sale" at bounding box center [445, 577] width 587 height 22
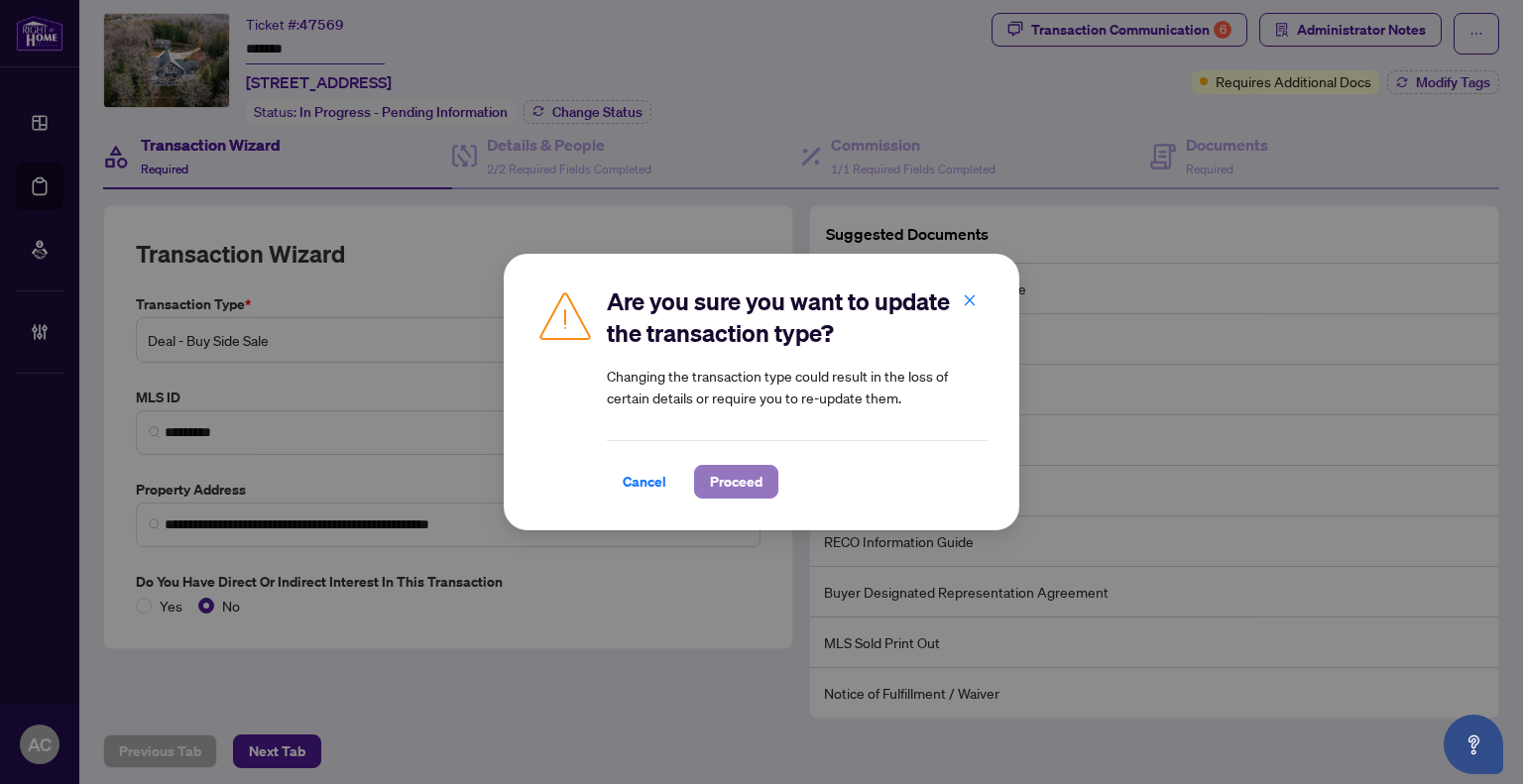
click at [733, 478] on span "Proceed" at bounding box center [737, 481] width 53 height 32
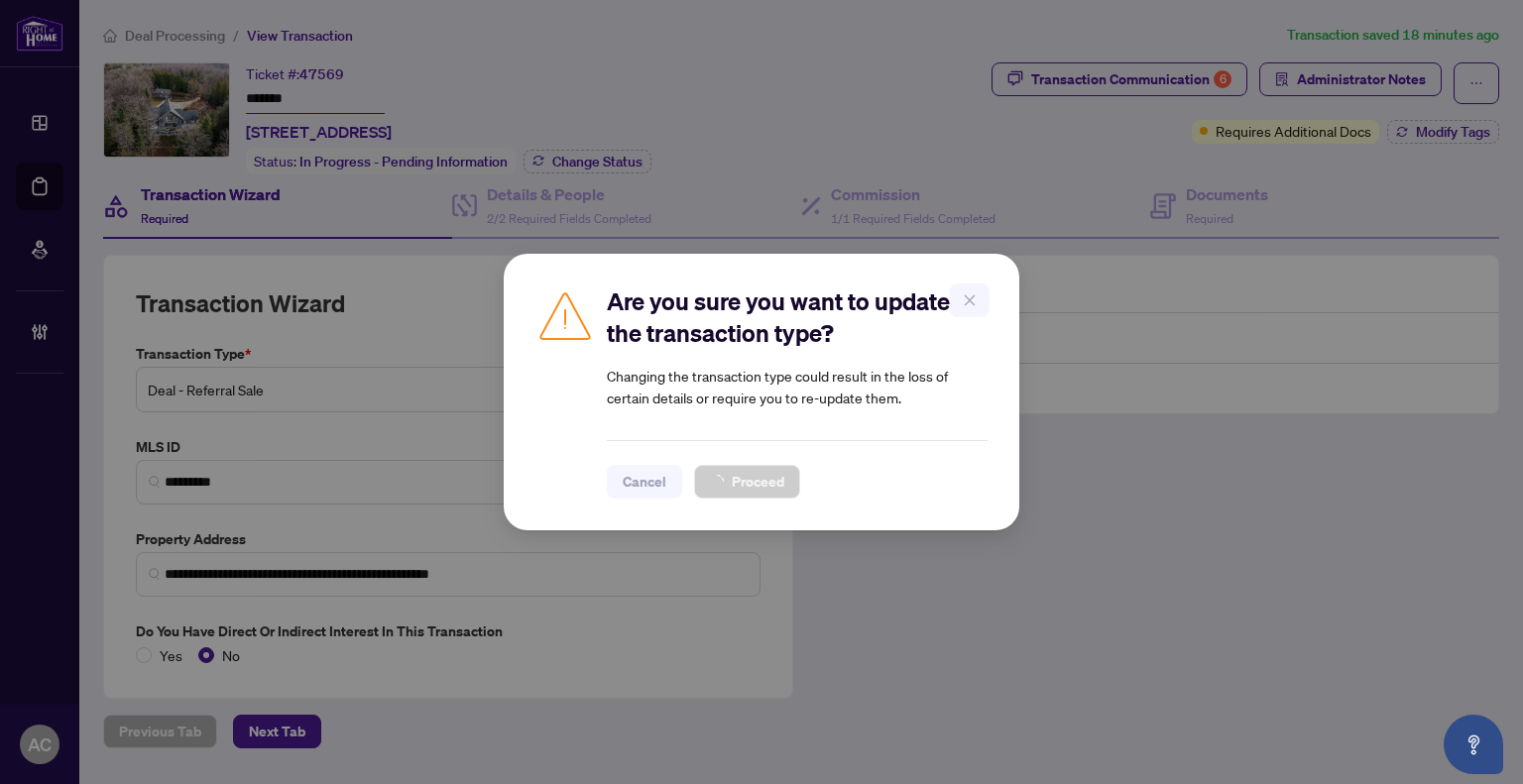
scroll to position [0, 0]
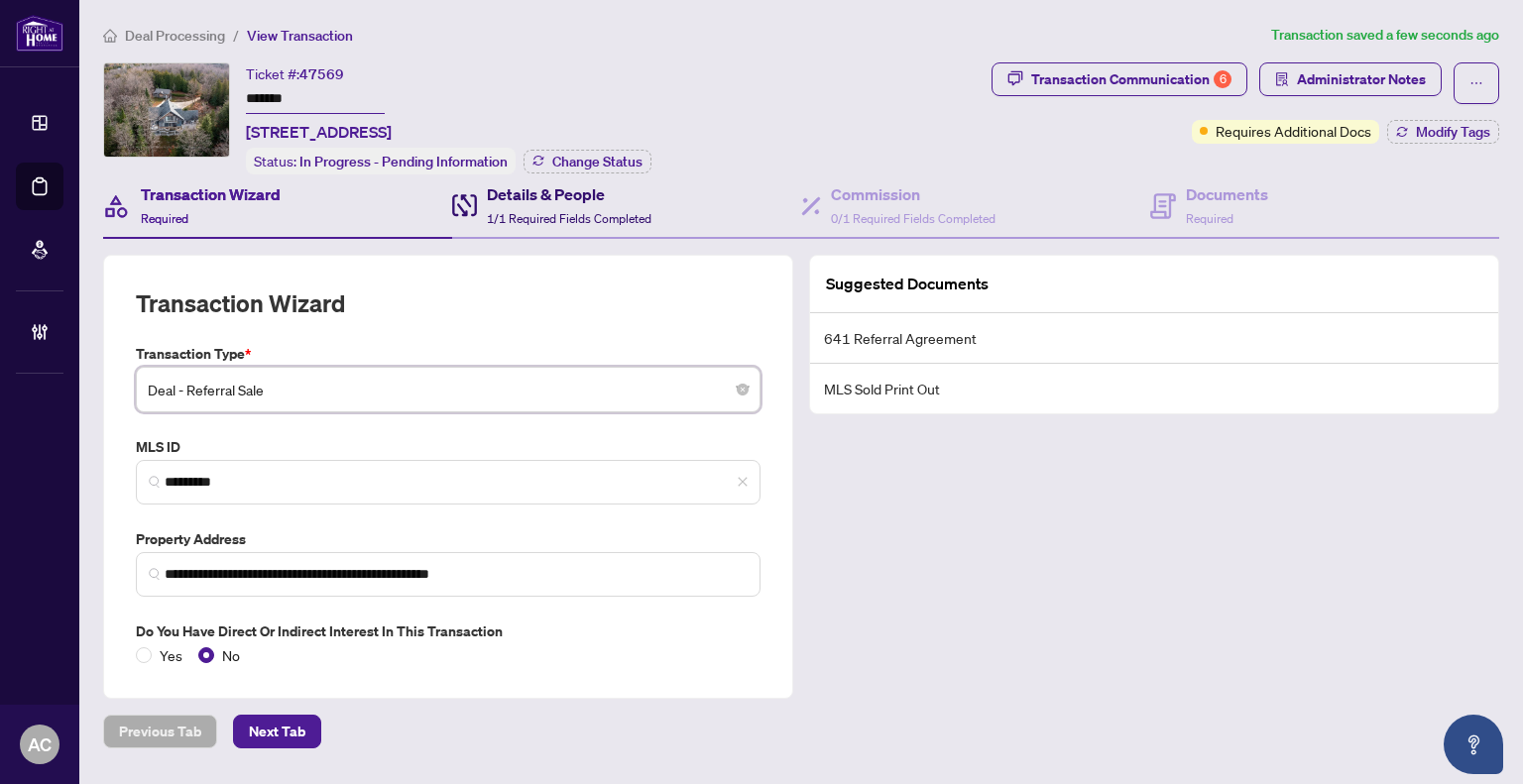
click at [572, 212] on span "1/1 Required Fields Completed" at bounding box center [569, 218] width 165 height 15
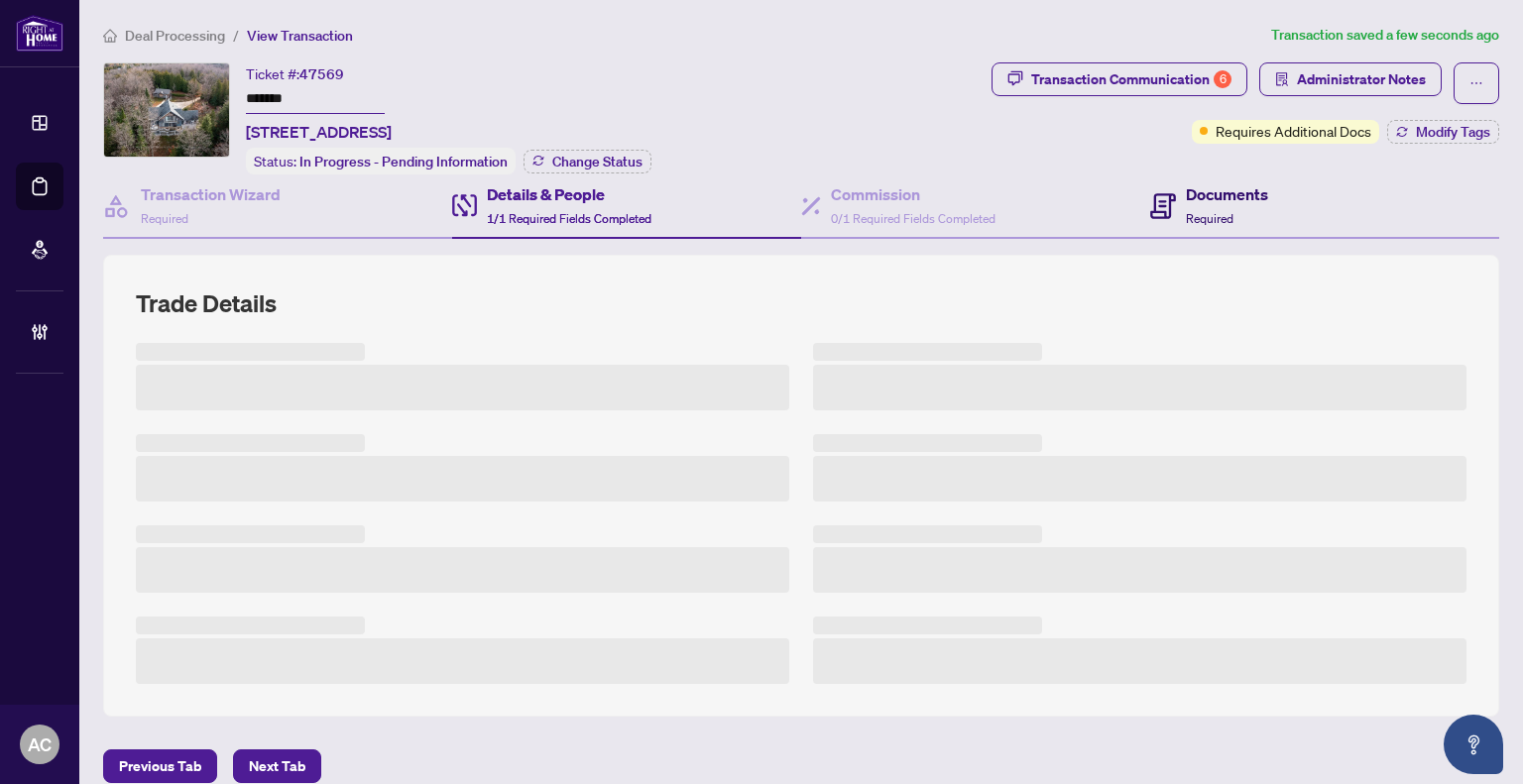
click at [1237, 197] on h4 "Documents" at bounding box center [1227, 195] width 82 height 24
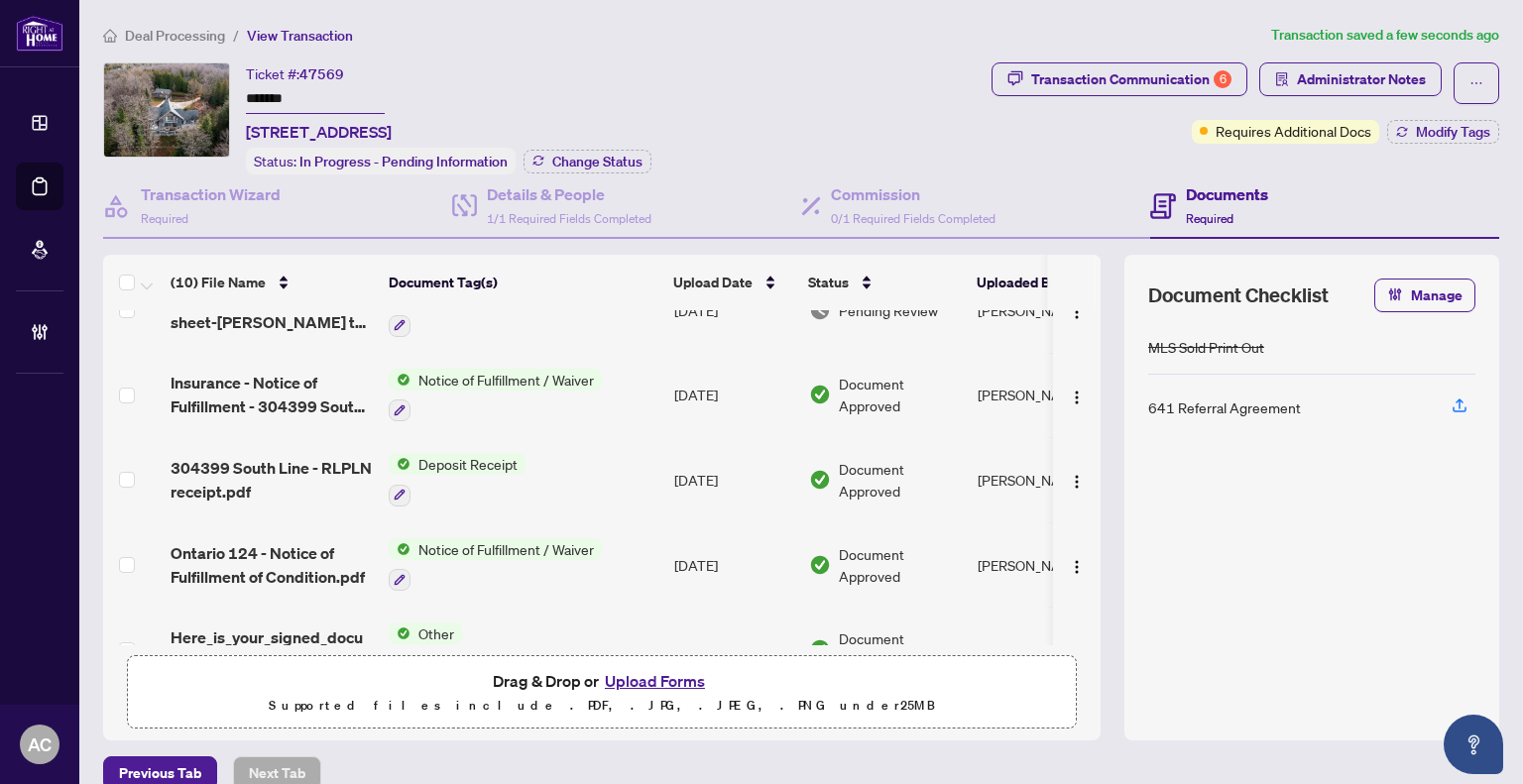
scroll to position [198, 0]
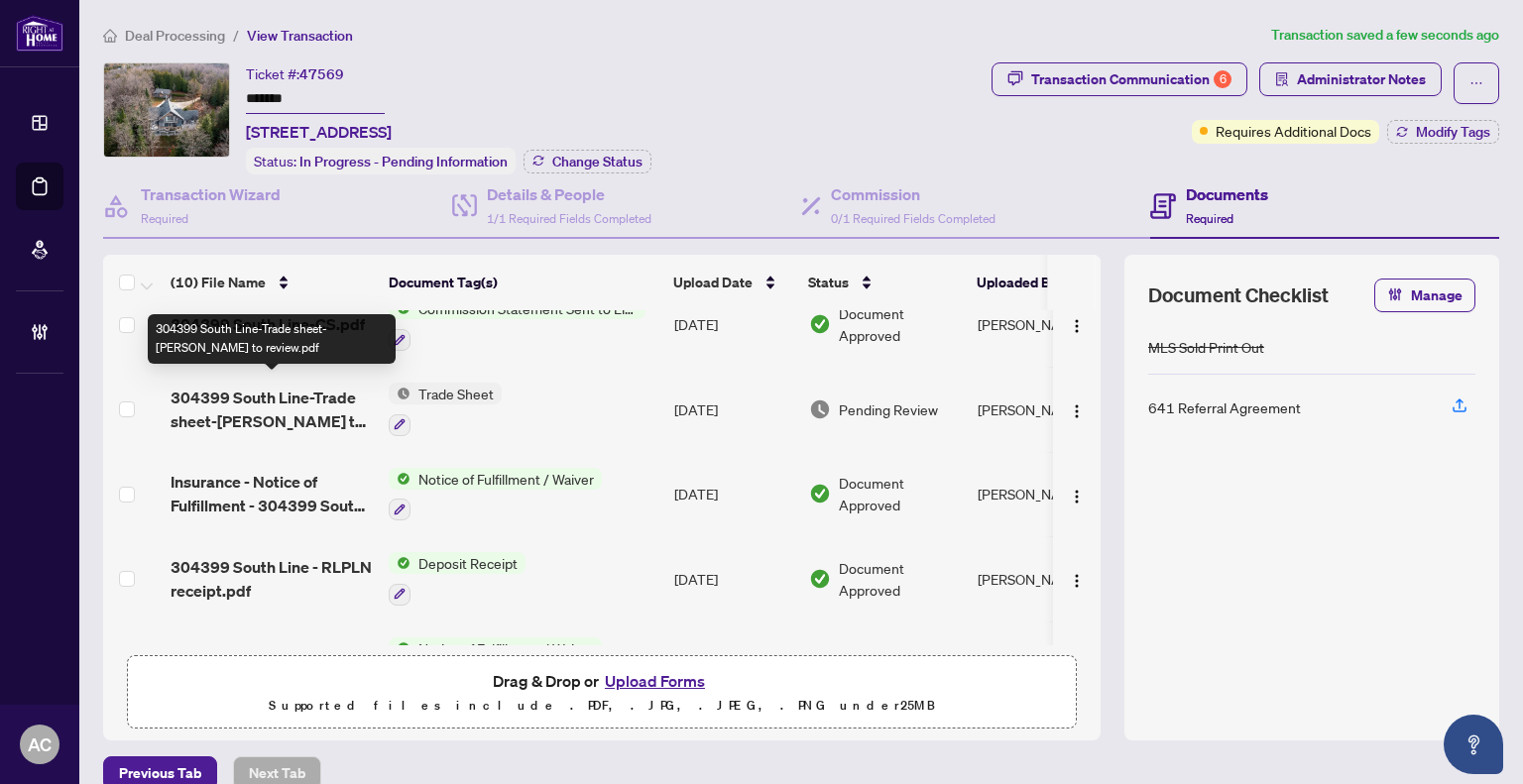
click at [278, 407] on span "304399 South Line-Trade sheet-[PERSON_NAME] to review.pdf" at bounding box center [272, 409] width 202 height 48
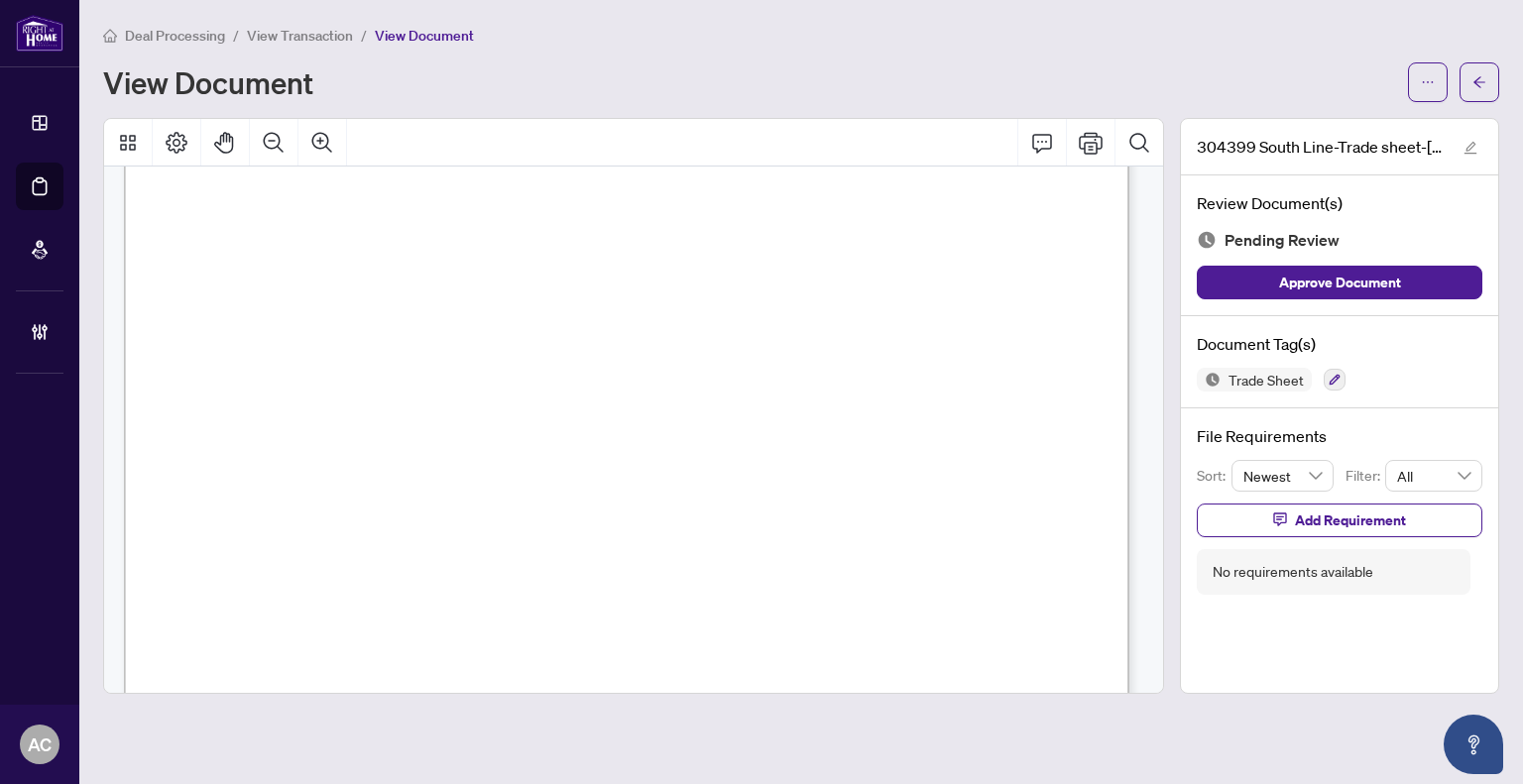
scroll to position [298, 0]
click at [283, 37] on span "View Transaction" at bounding box center [300, 36] width 106 height 18
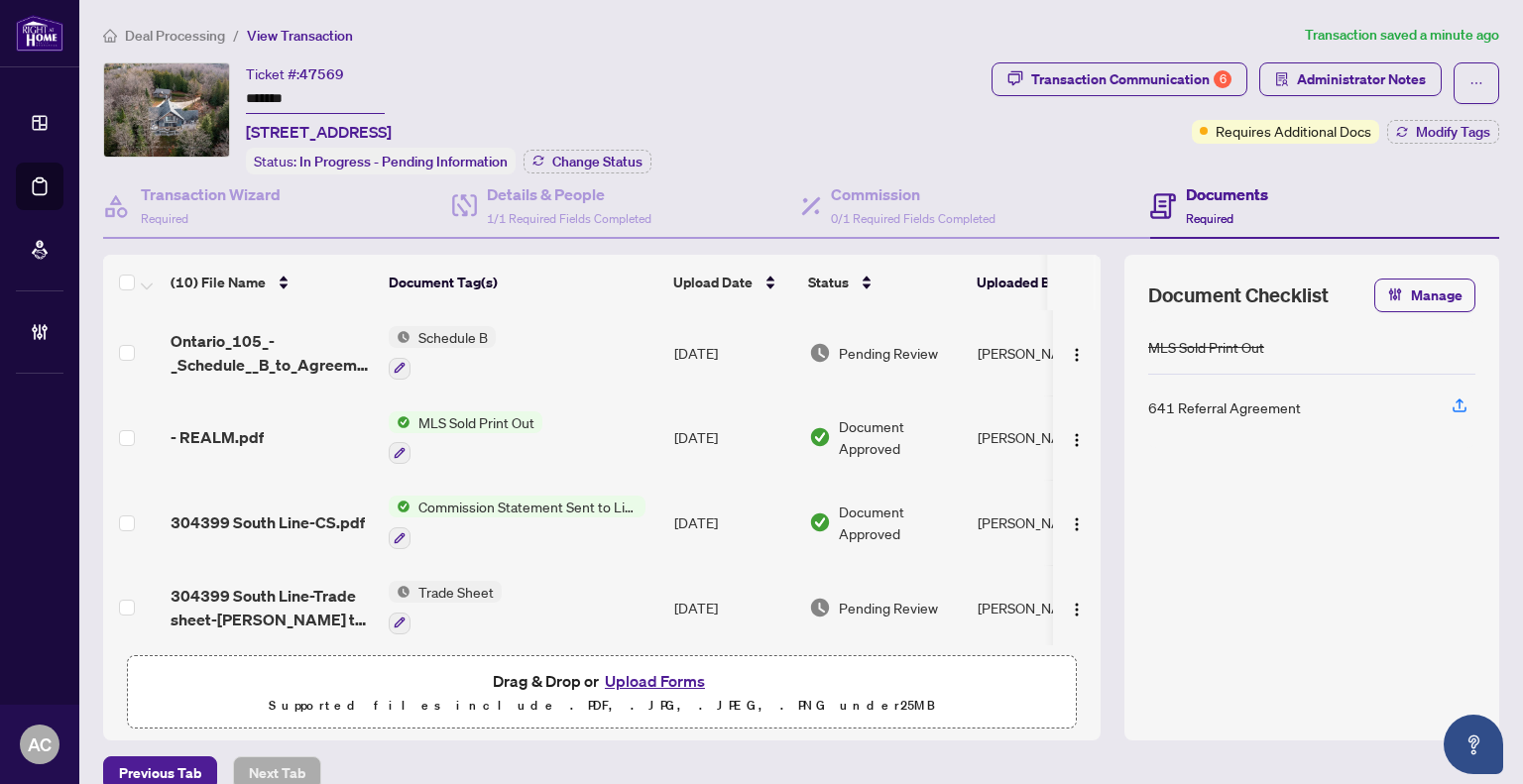
click at [832, 74] on div "Ticket #: 47569 ******* [STREET_ADDRESS] Status: In Progress - Pending Informat…" at bounding box center [543, 119] width 880 height 112
click at [213, 195] on h4 "Transaction Wizard" at bounding box center [211, 195] width 140 height 24
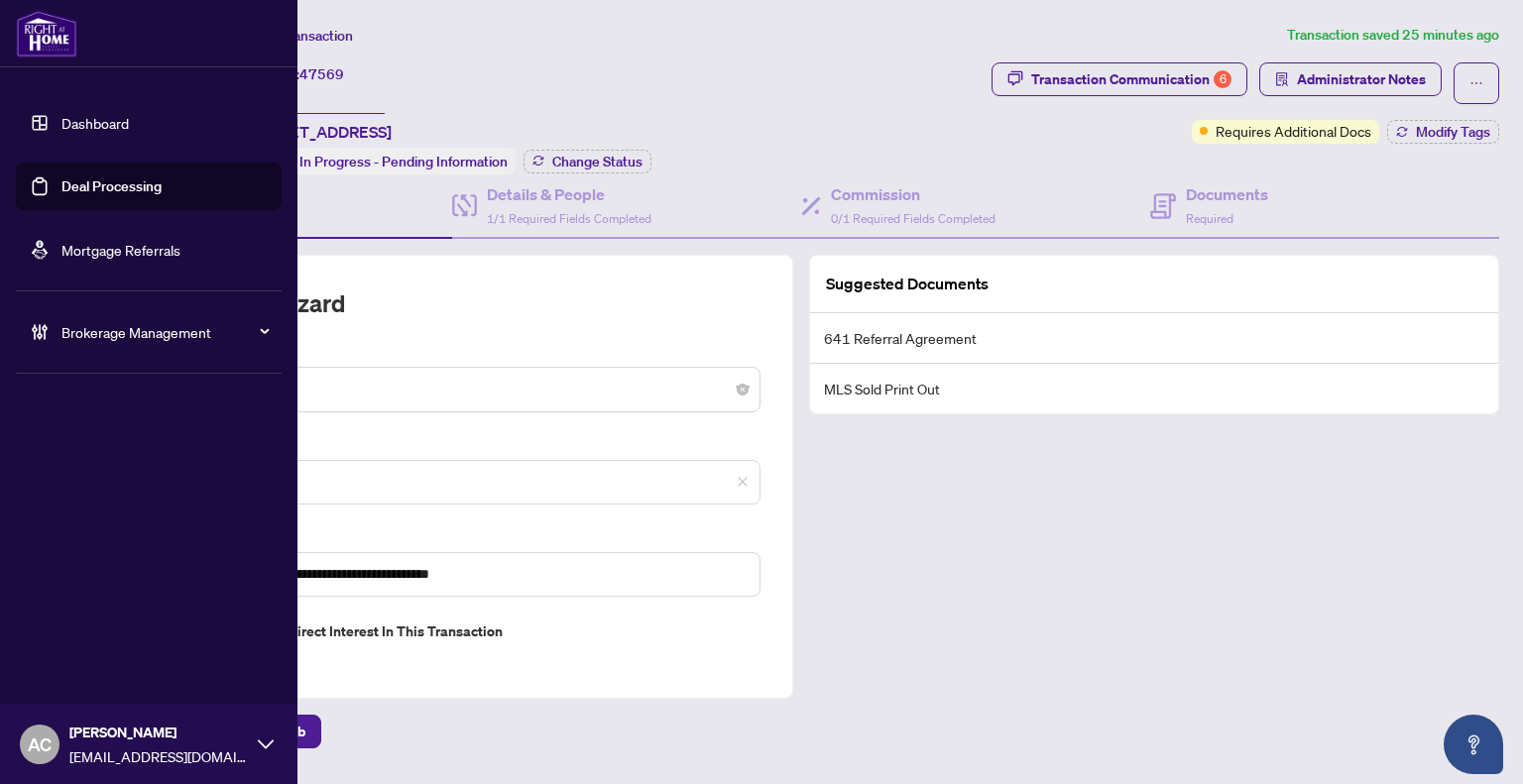
click at [67, 115] on link "Dashboard" at bounding box center [95, 123] width 67 height 18
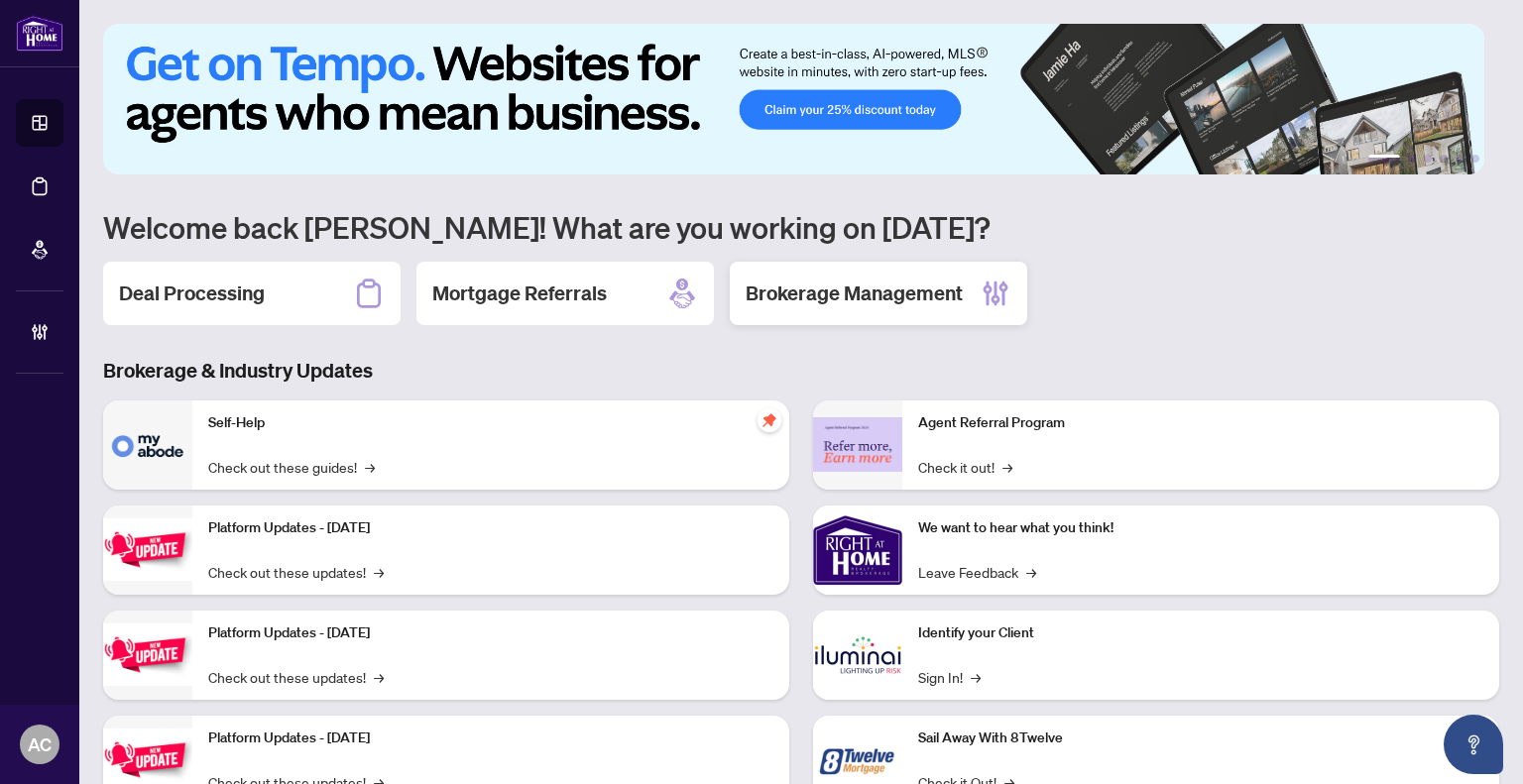
click at [872, 293] on h2 "Brokerage Management" at bounding box center [853, 294] width 217 height 28
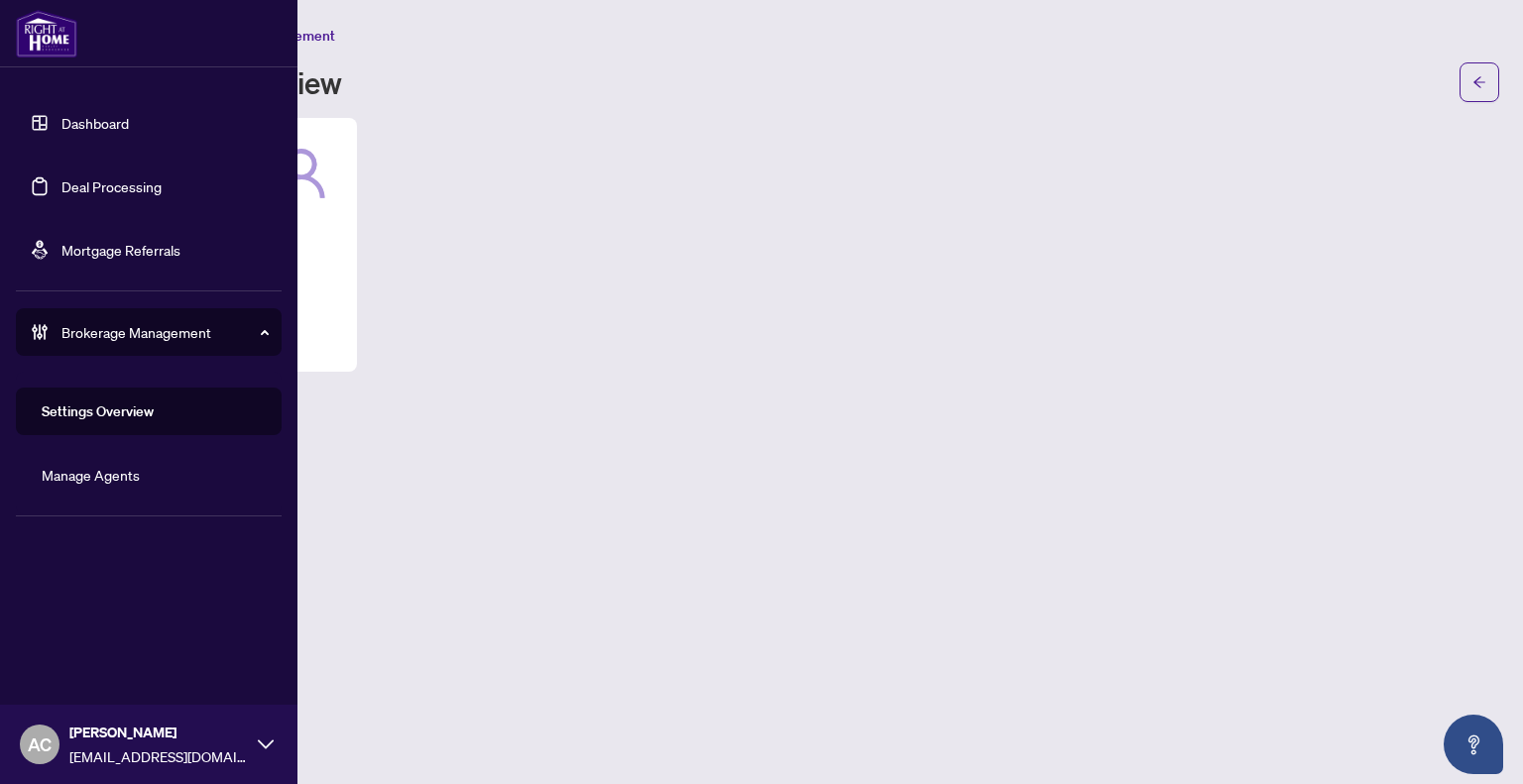
click at [156, 241] on link "Mortgage Referrals" at bounding box center [121, 250] width 119 height 18
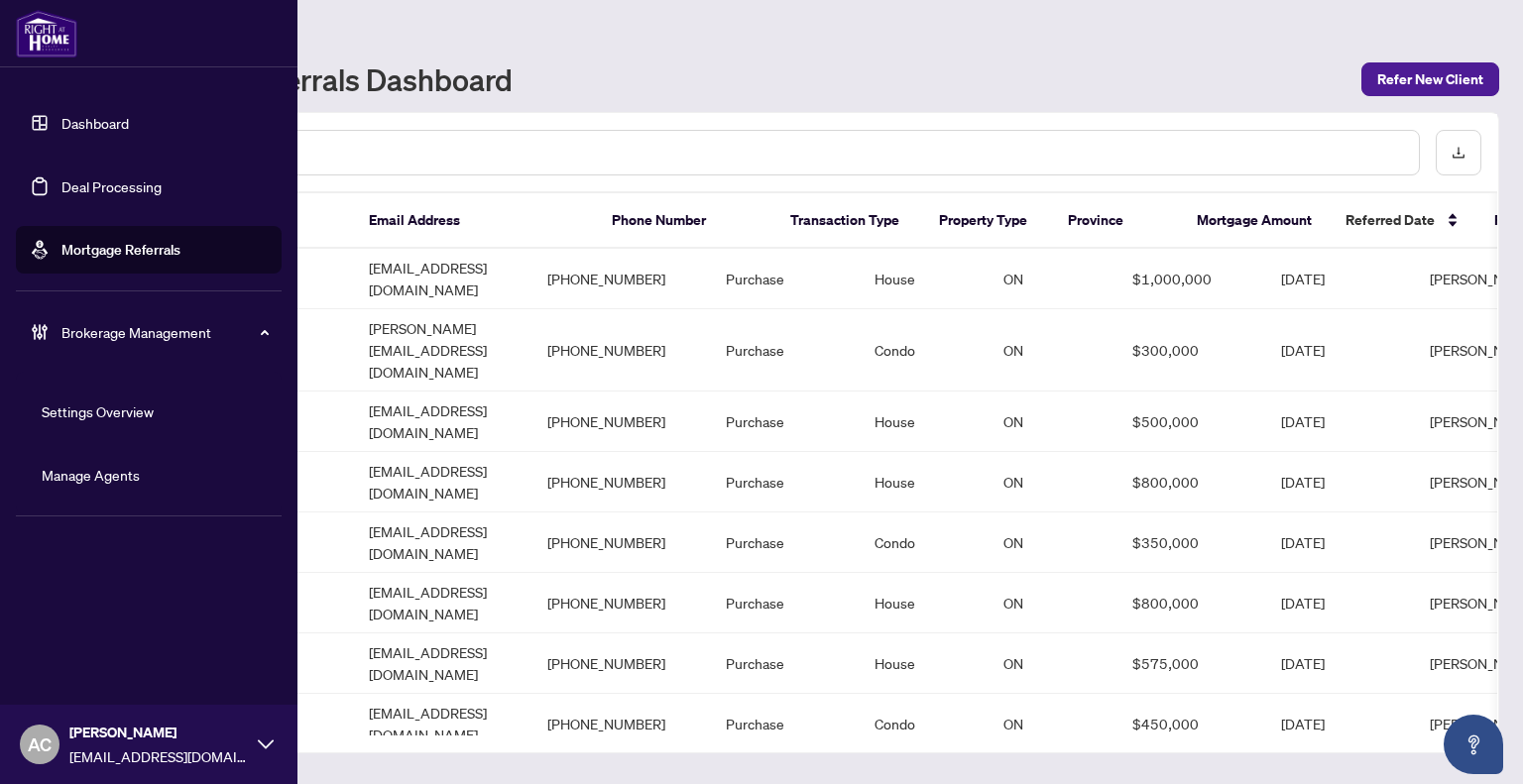
click at [114, 332] on span "Brokerage Management" at bounding box center [165, 333] width 206 height 22
click at [123, 325] on span "Brokerage Management" at bounding box center [165, 333] width 206 height 22
click at [62, 122] on link "Dashboard" at bounding box center [95, 123] width 67 height 18
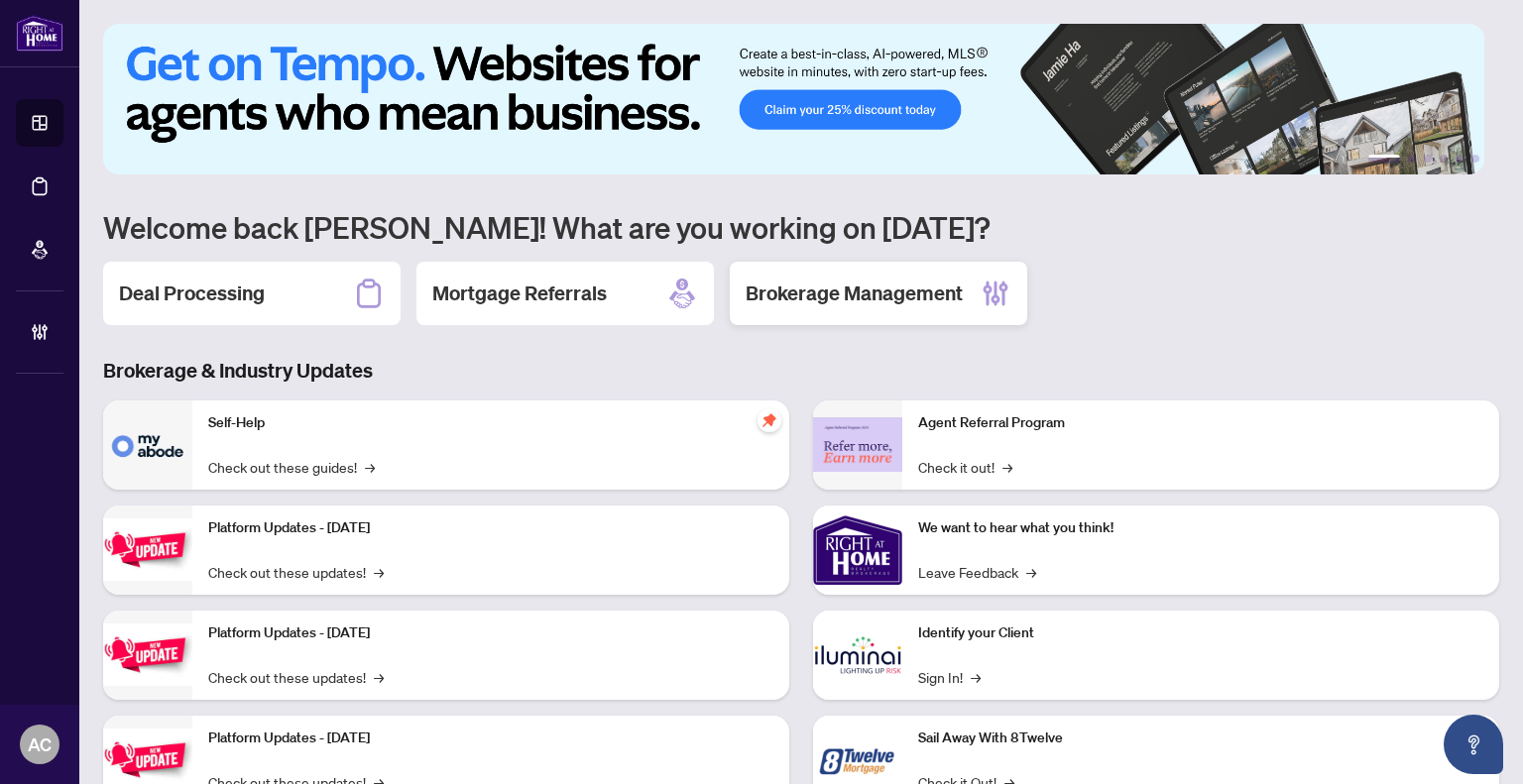
click at [868, 291] on h2 "Brokerage Management" at bounding box center [853, 294] width 217 height 28
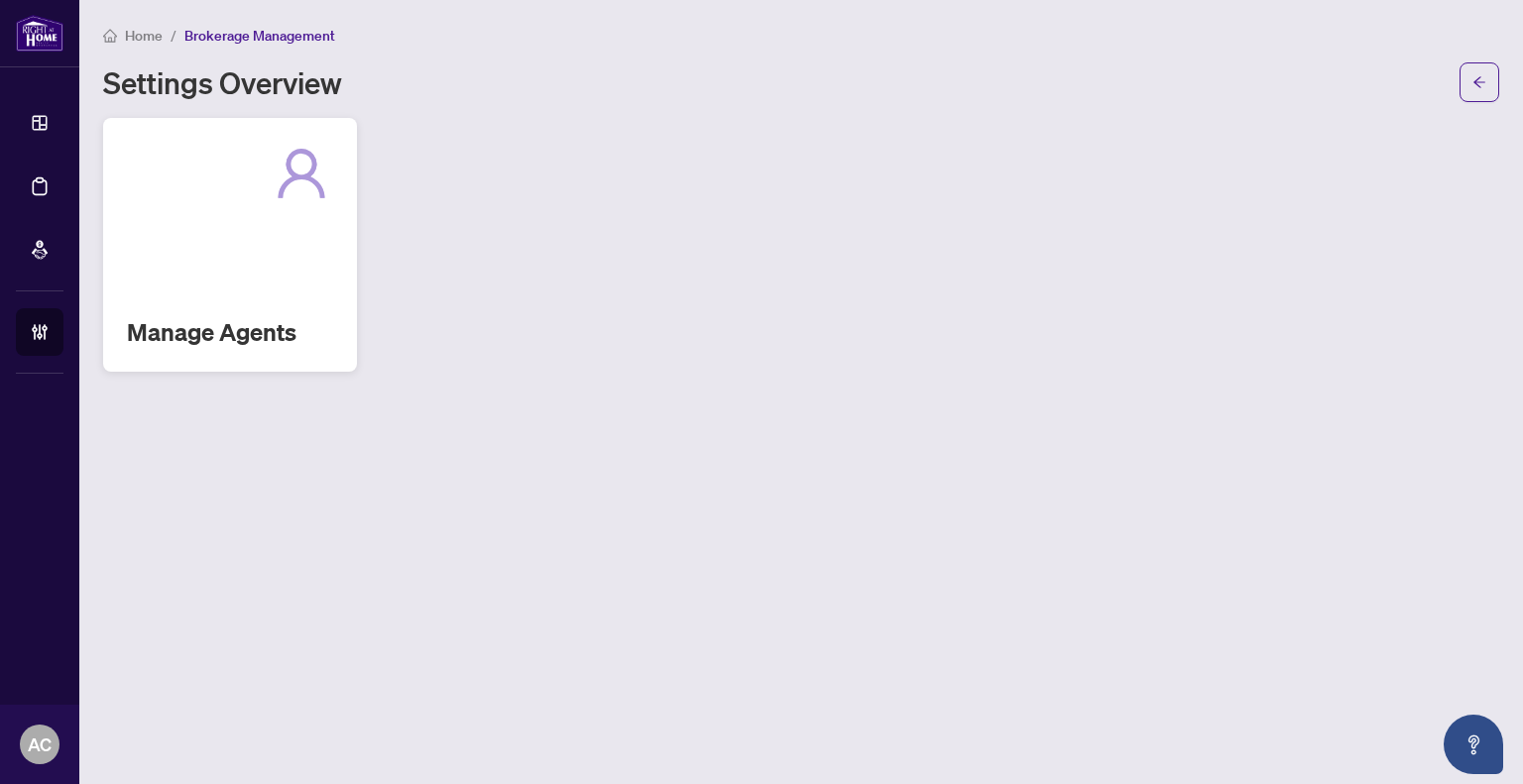
click at [269, 248] on div "Manage Agents" at bounding box center [230, 245] width 254 height 254
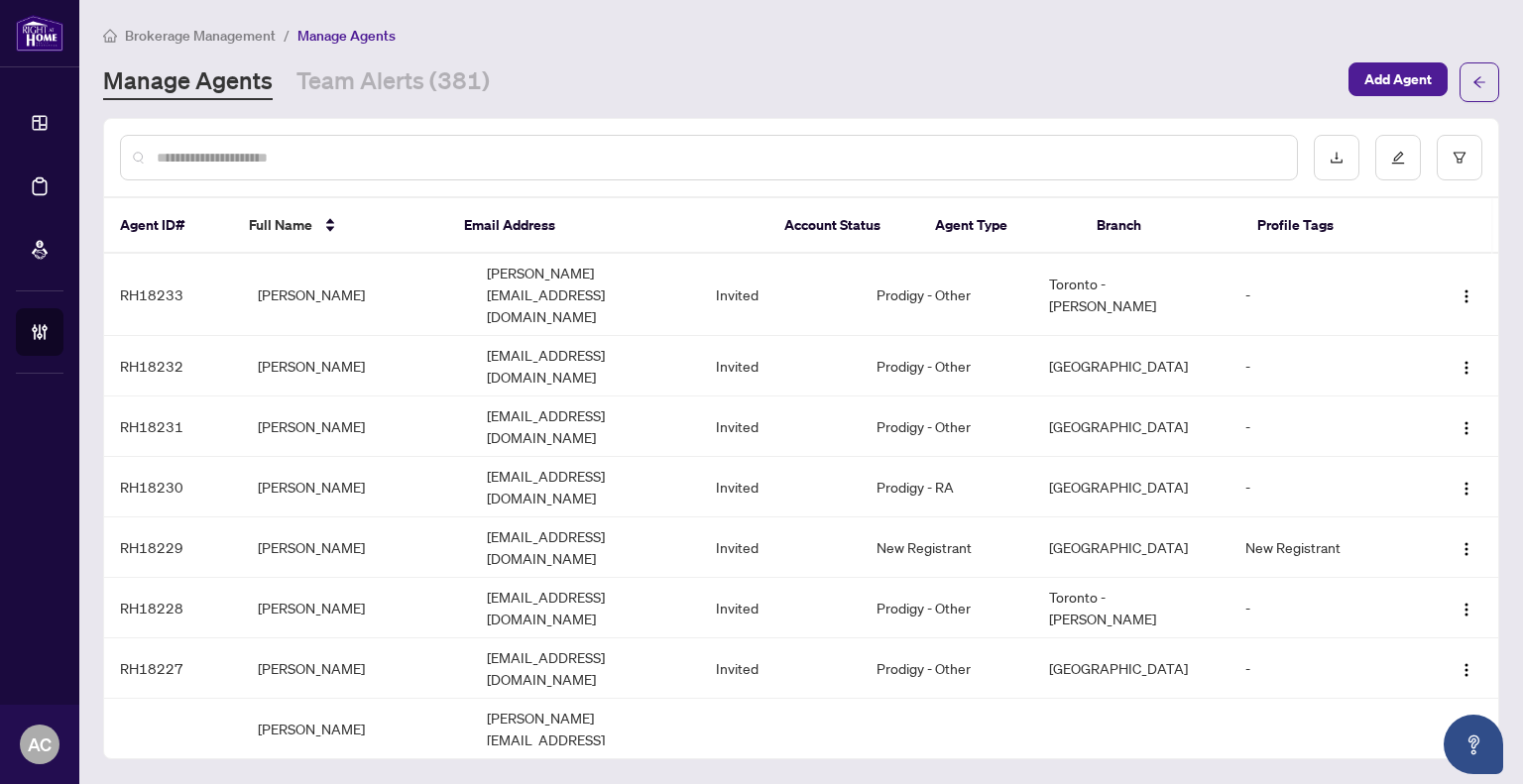
click at [397, 150] on input "text" at bounding box center [719, 158] width 1124 height 22
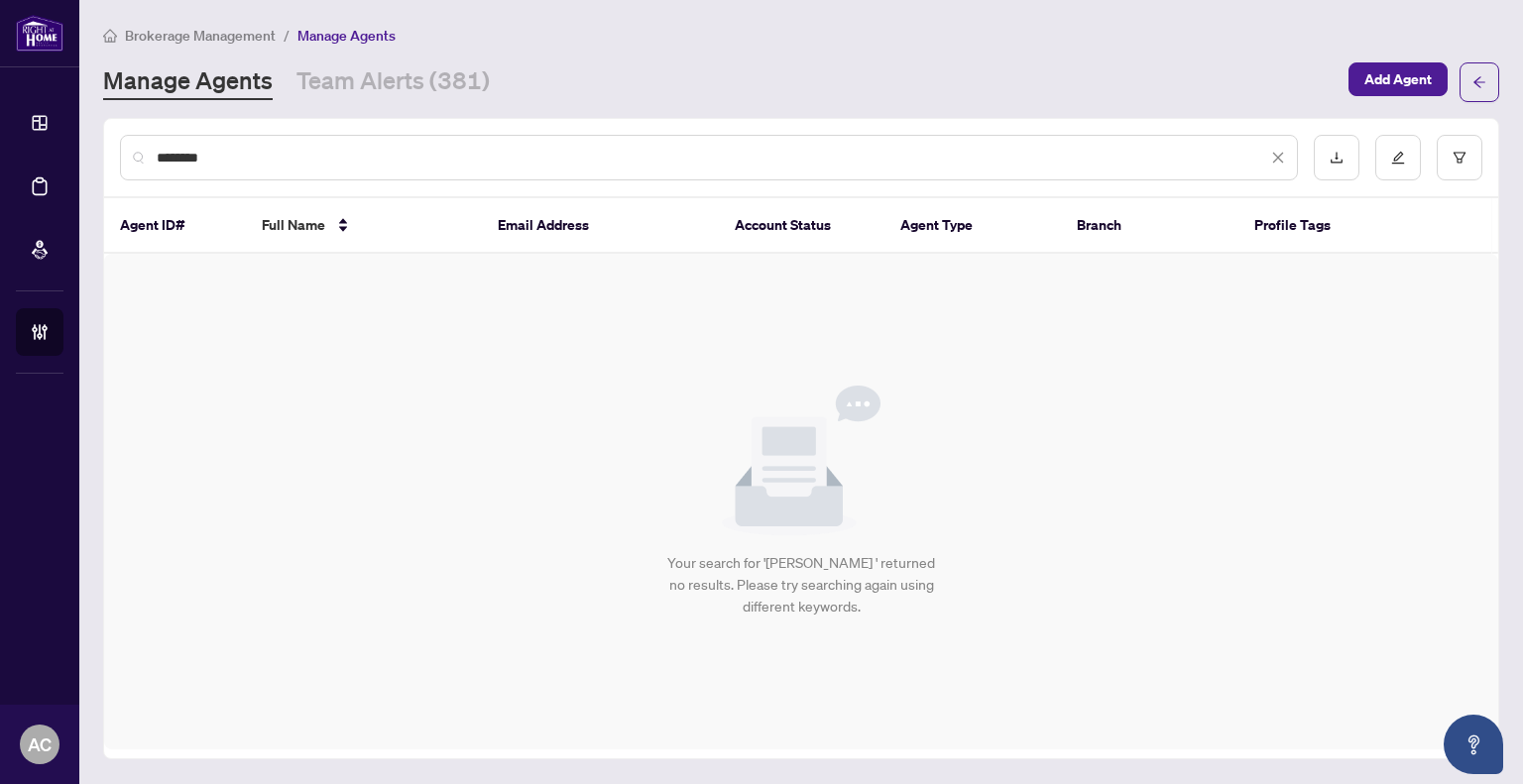
type input "*********"
drag, startPoint x: 257, startPoint y: 161, endPoint x: 87, endPoint y: 151, distance: 170.3
click at [87, 151] on main "Brokerage Management / Manage Agents Manage Agents Team Alerts (381) Add Agent …" at bounding box center [800, 392] width 1444 height 784
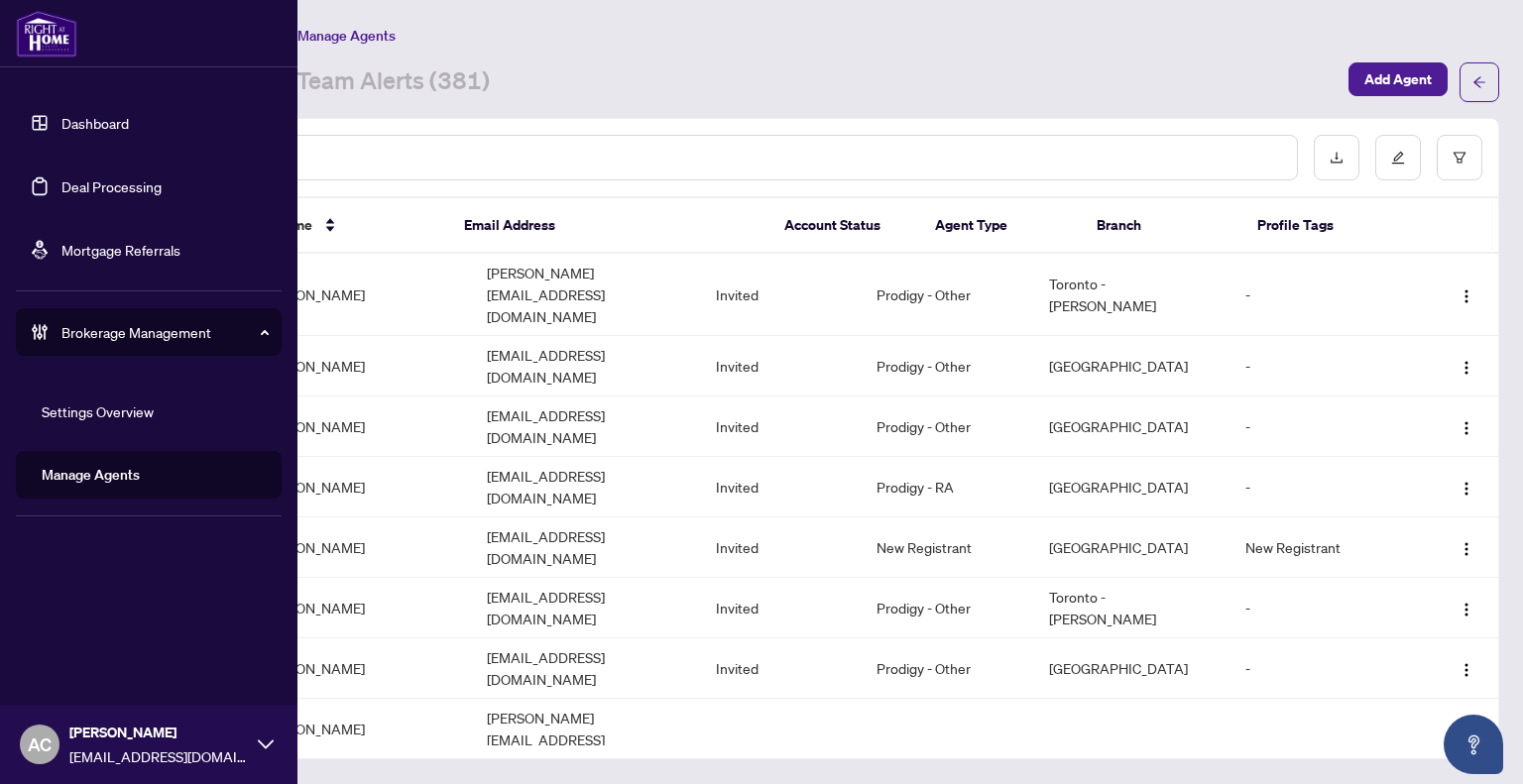
click at [96, 130] on link "Dashboard" at bounding box center [95, 123] width 67 height 18
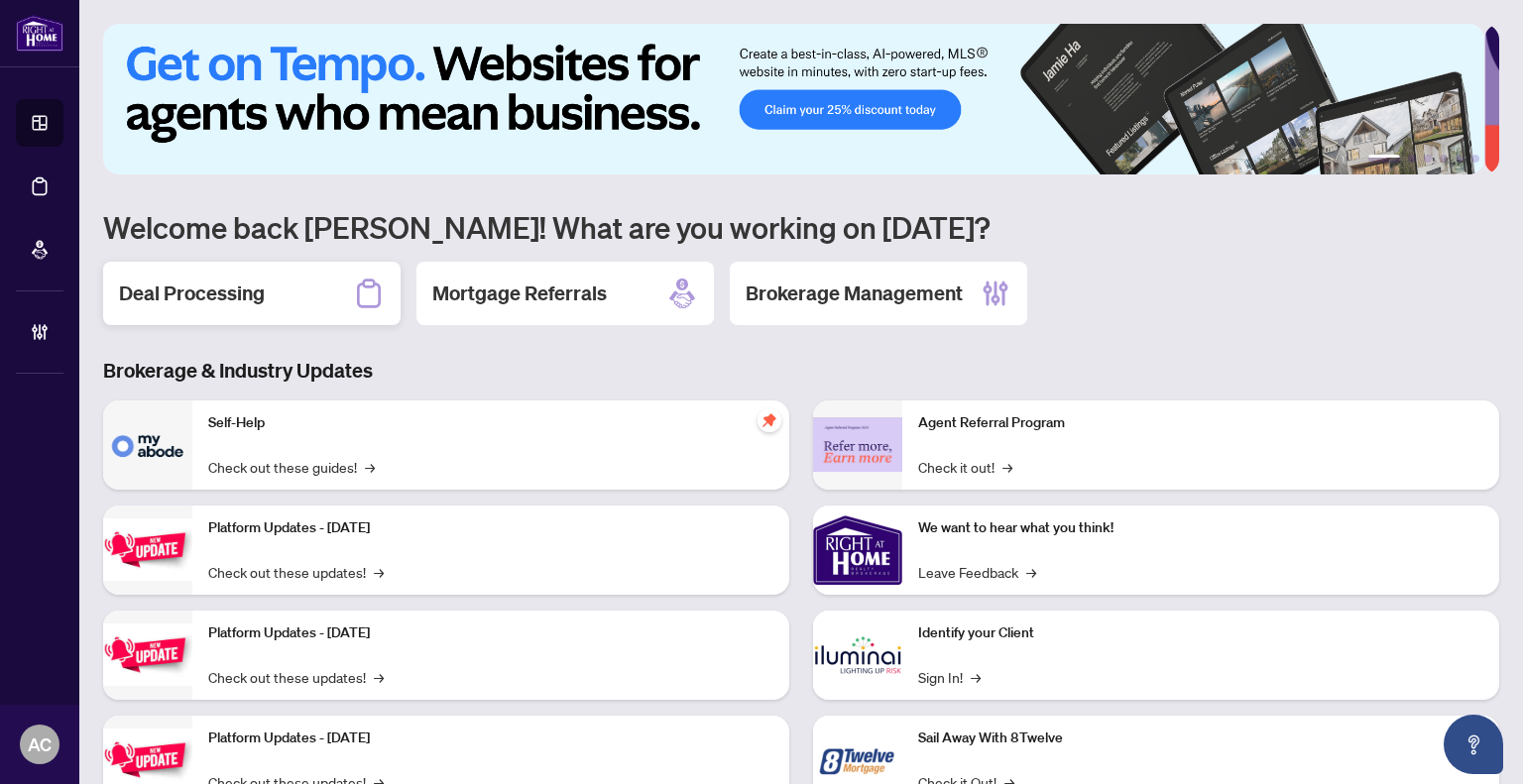
click at [178, 305] on h2 "Deal Processing" at bounding box center [192, 294] width 146 height 28
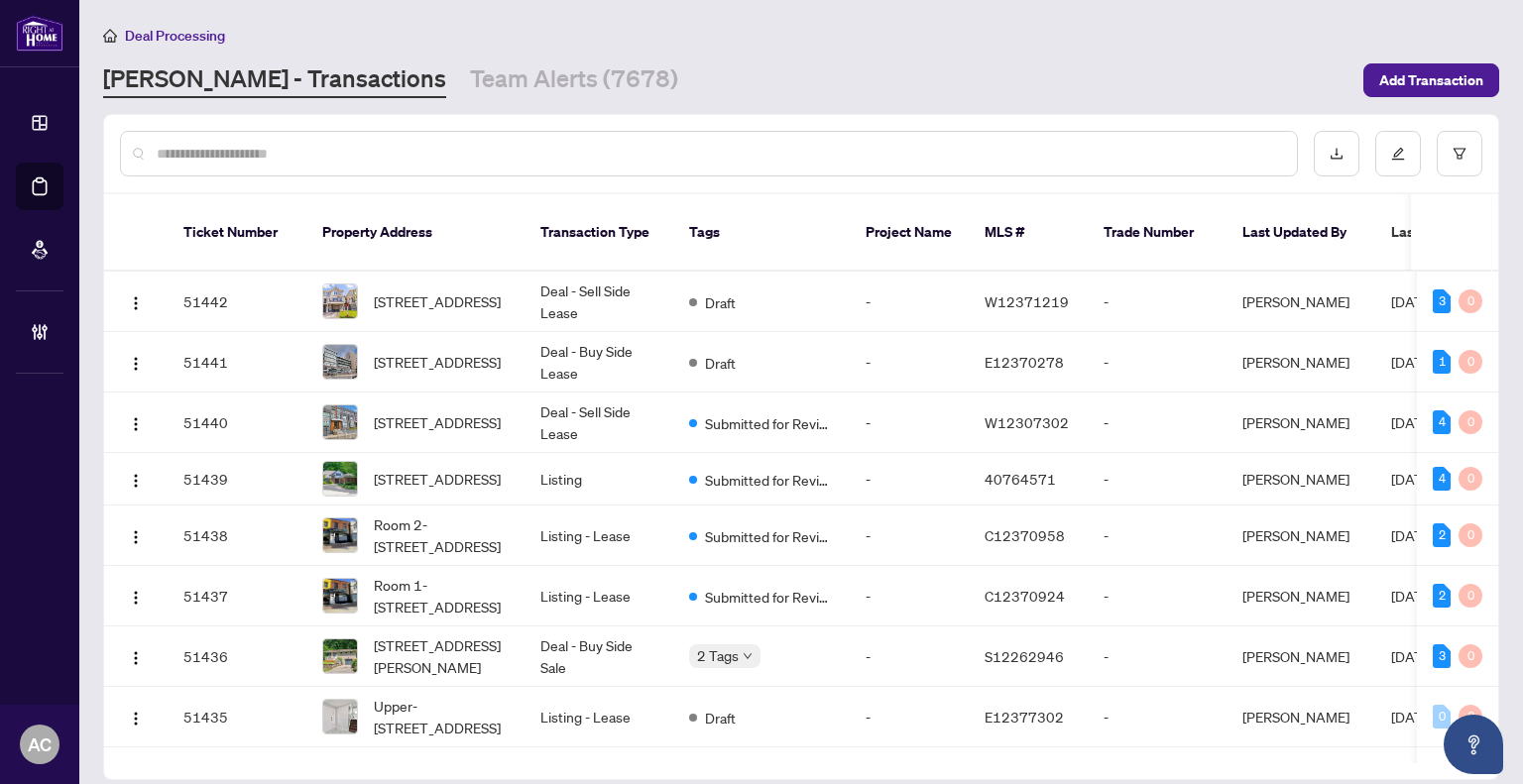
click at [292, 162] on input "text" at bounding box center [719, 154] width 1124 height 22
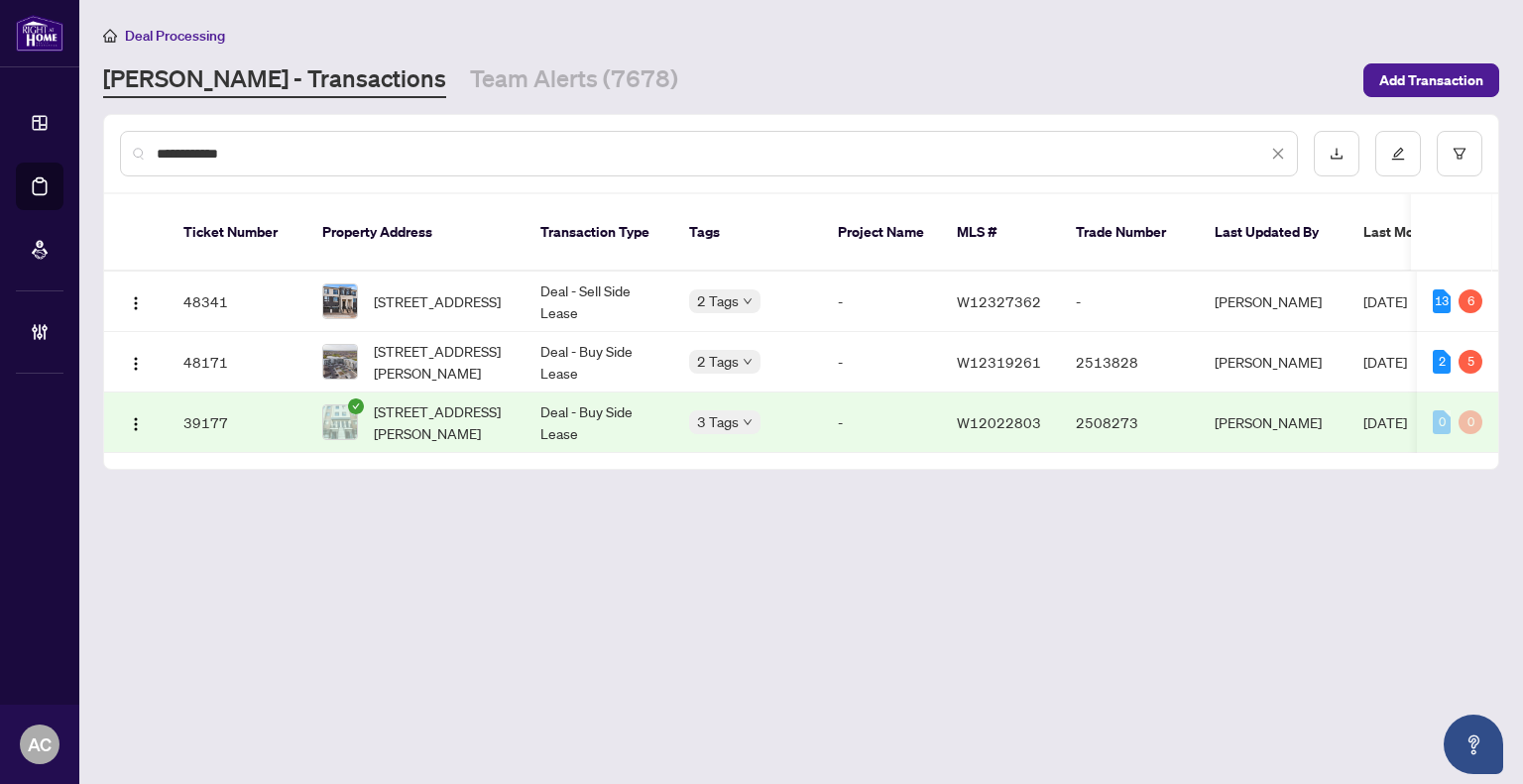
type input "**********"
click at [595, 279] on td "Deal - Sell Side Lease" at bounding box center [599, 302] width 149 height 61
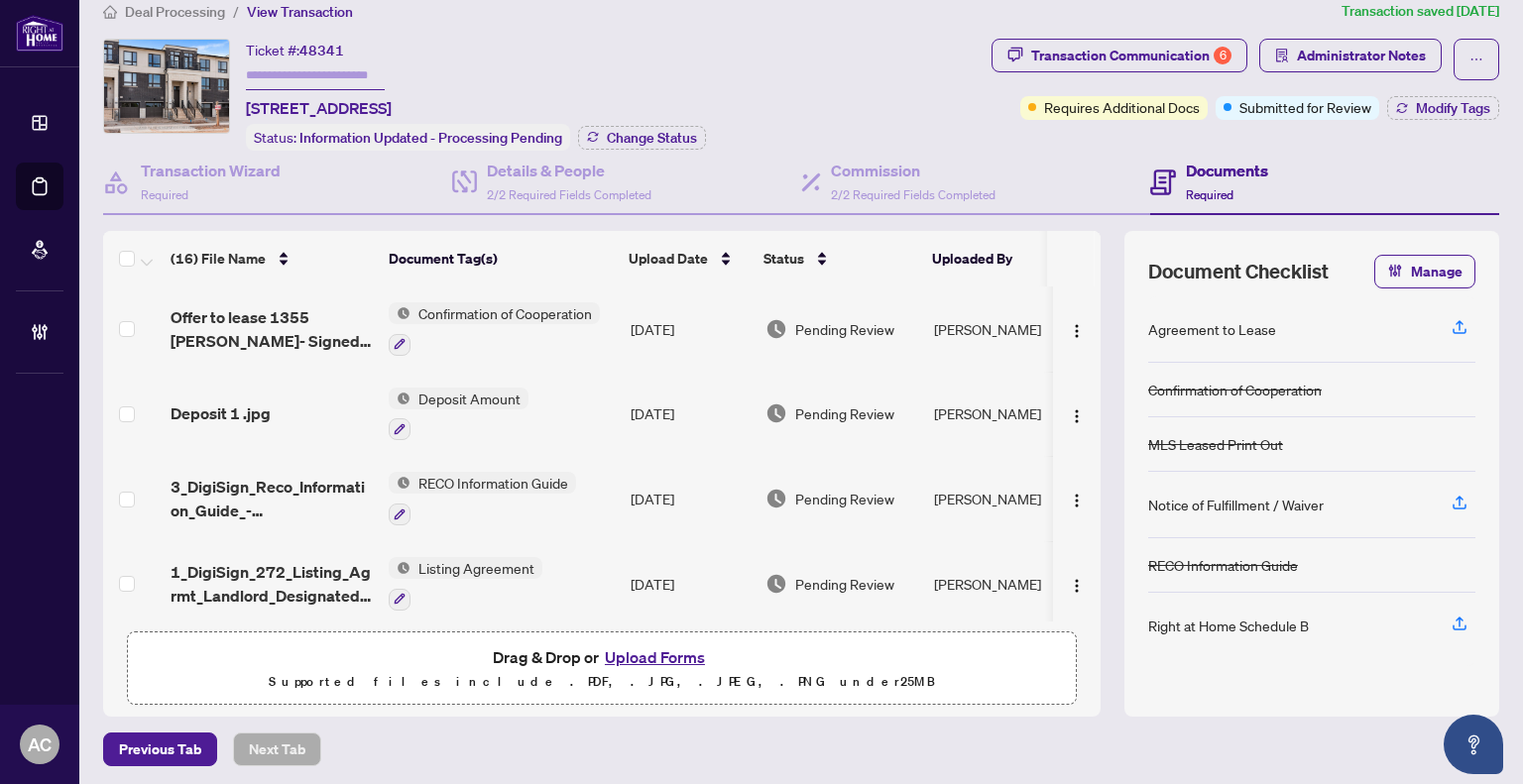
click at [265, 420] on td "Deposit 1 .jpg" at bounding box center [272, 413] width 218 height 85
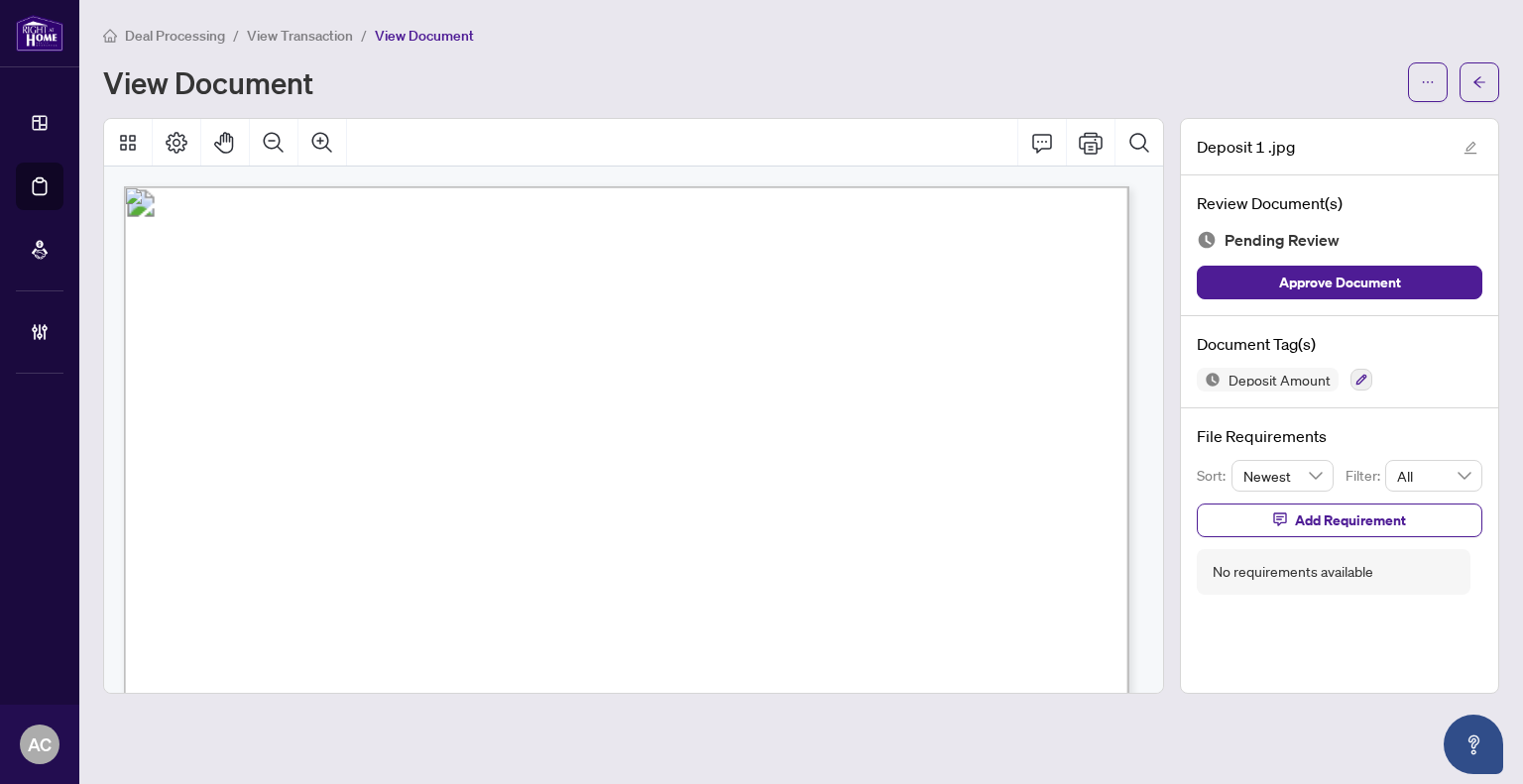
click at [309, 30] on span "View Transaction" at bounding box center [300, 36] width 106 height 18
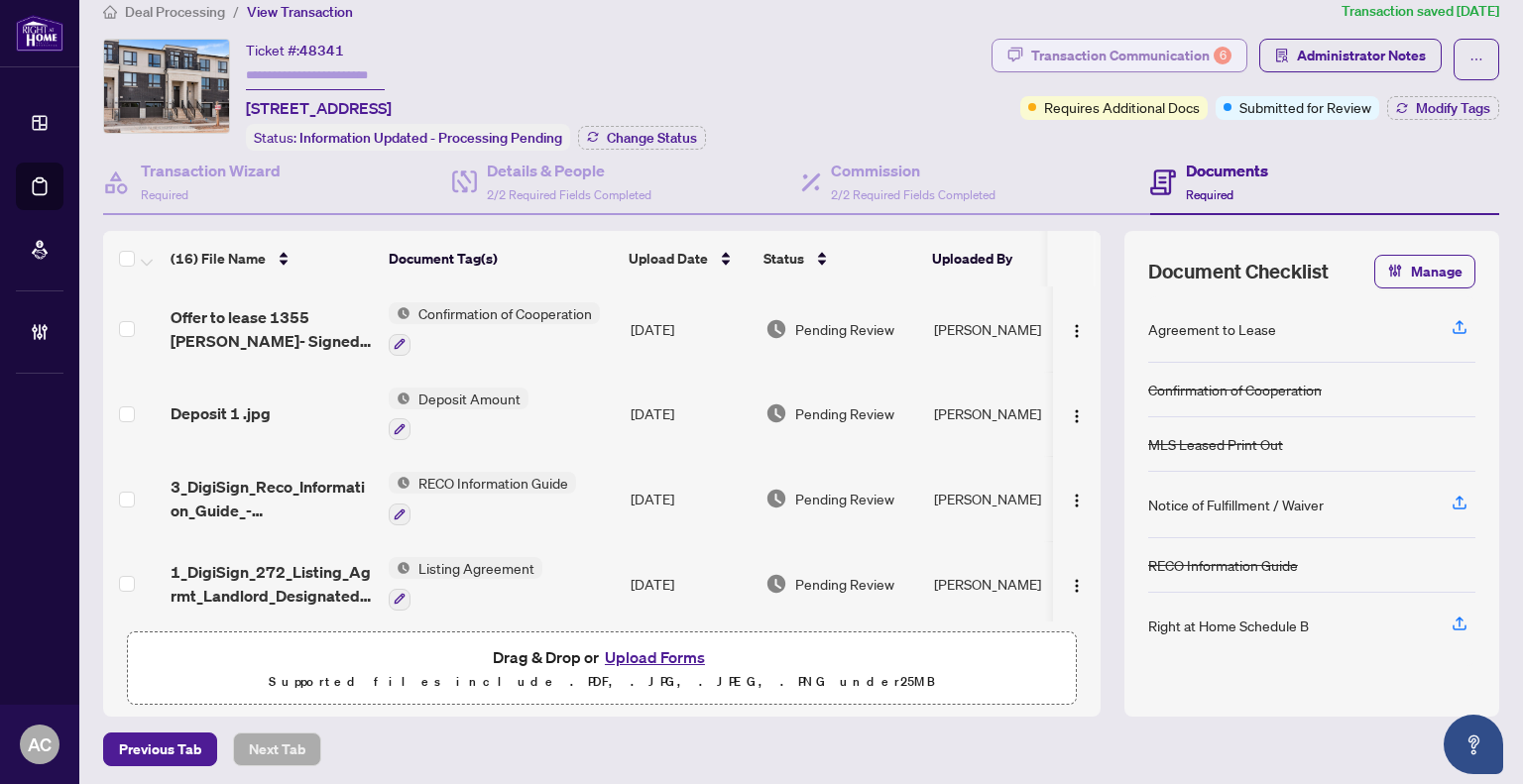
click at [1079, 51] on div "Transaction Communication 6" at bounding box center [1131, 56] width 200 height 32
type textarea "**********"
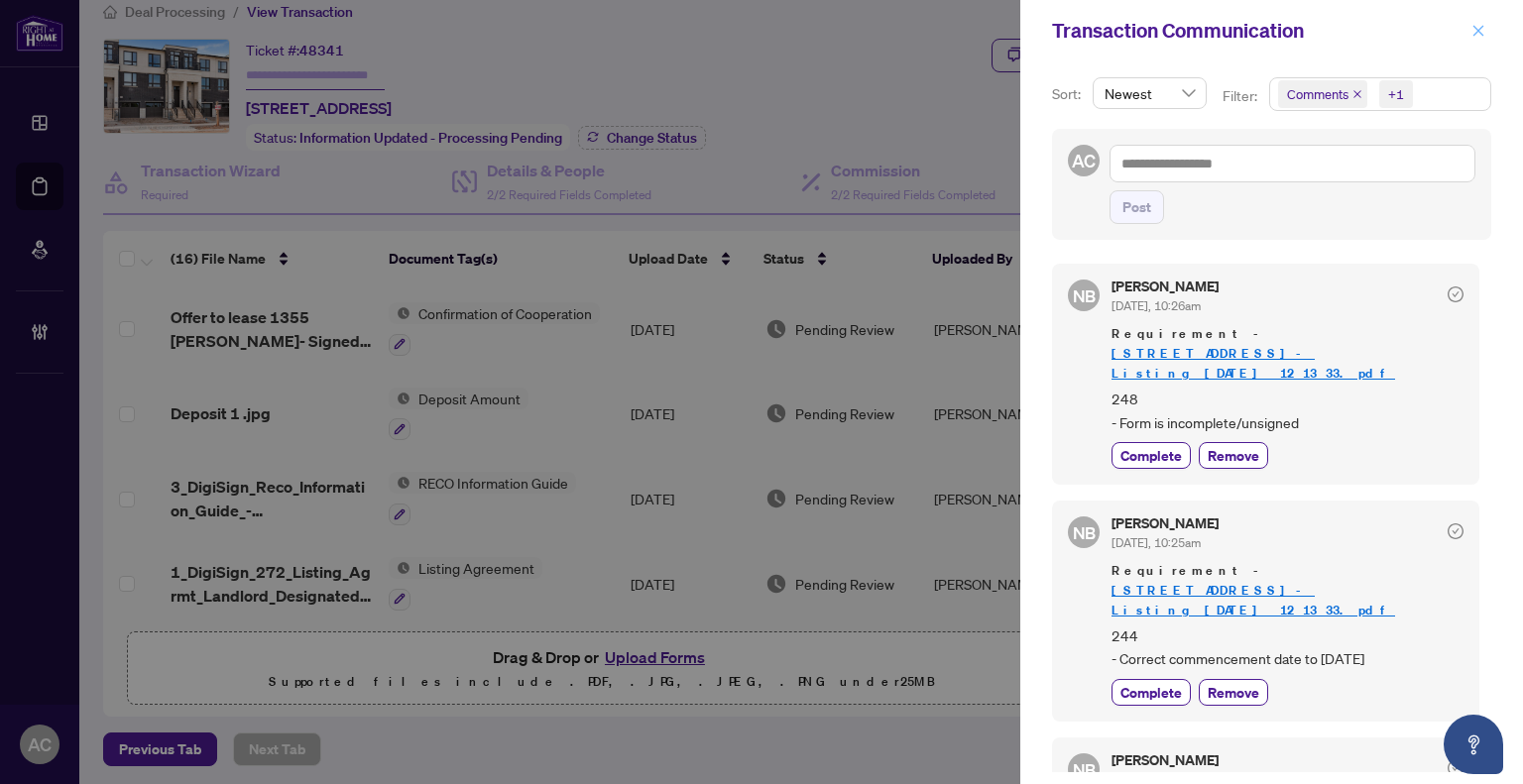
click at [1477, 24] on icon "close" at bounding box center [1479, 31] width 14 height 14
